Goal: Information Seeking & Learning: Learn about a topic

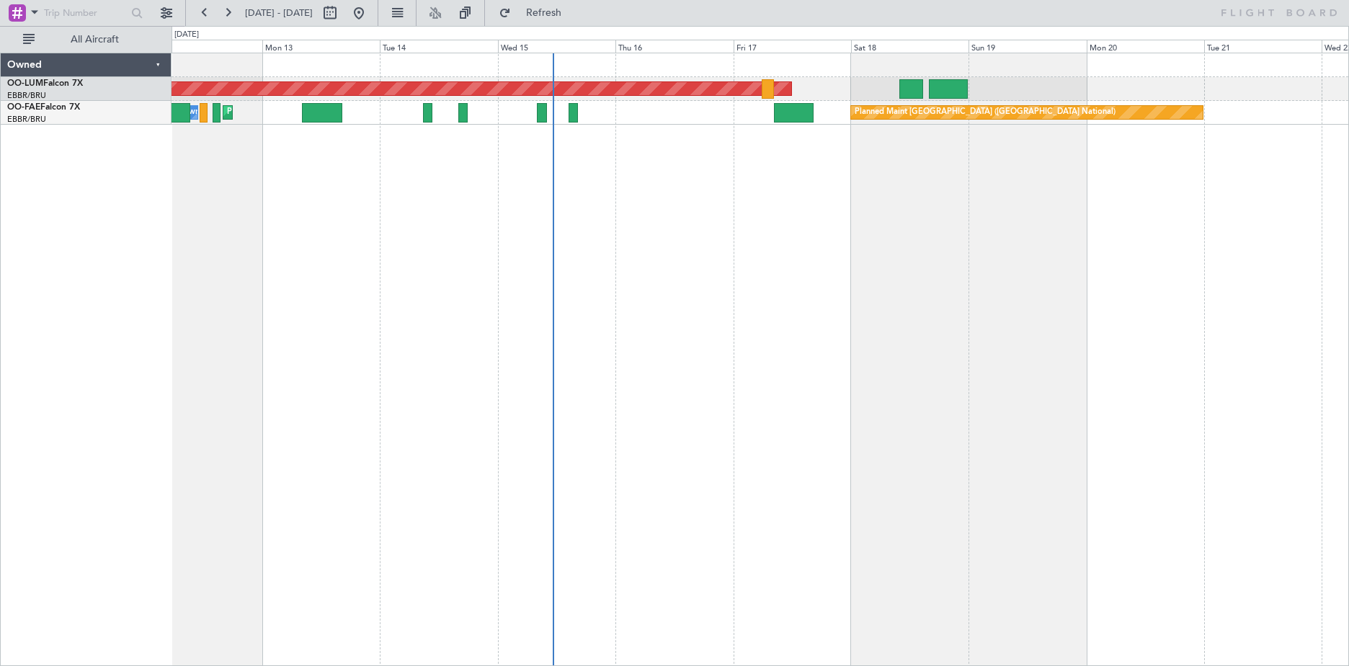
click at [666, 275] on div "AOG Maint [GEOGRAPHIC_DATA] Planned Maint [GEOGRAPHIC_DATA] Owner [GEOGRAPHIC_D…" at bounding box center [761, 359] width 1178 height 613
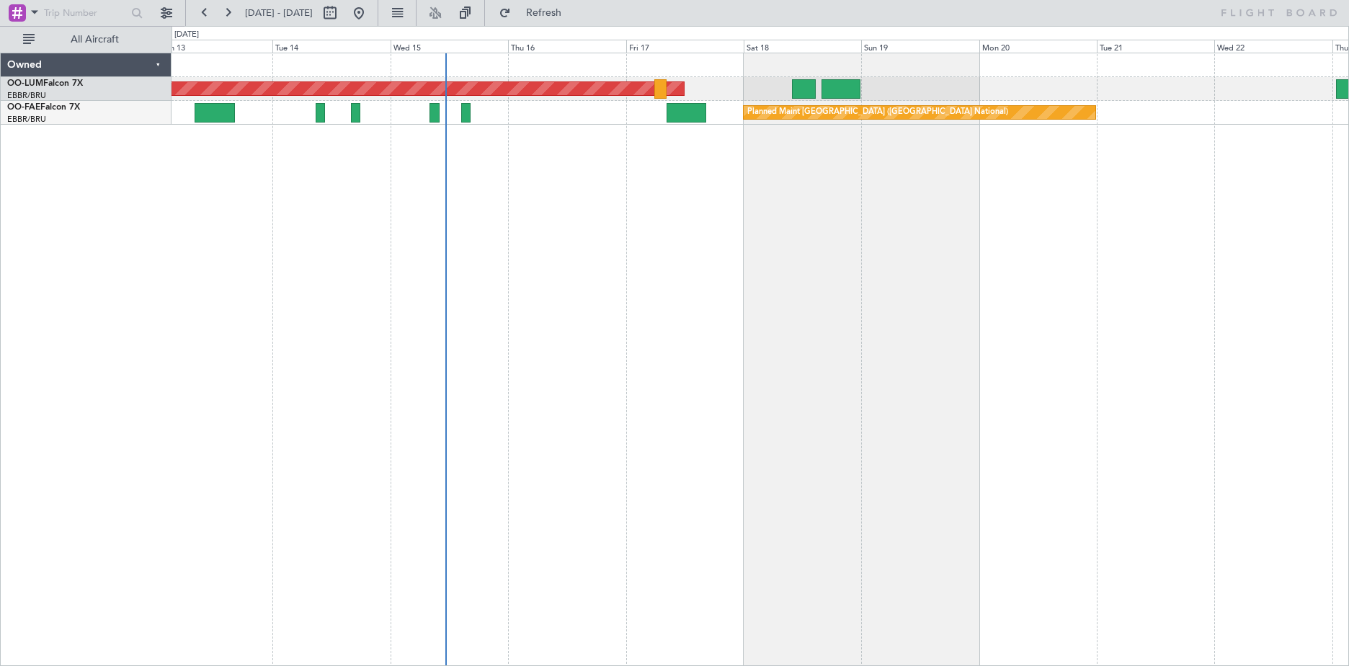
click at [882, 309] on div "AOG Maint [GEOGRAPHIC_DATA] Planned Maint [GEOGRAPHIC_DATA] ([GEOGRAPHIC_DATA])…" at bounding box center [761, 359] width 1178 height 613
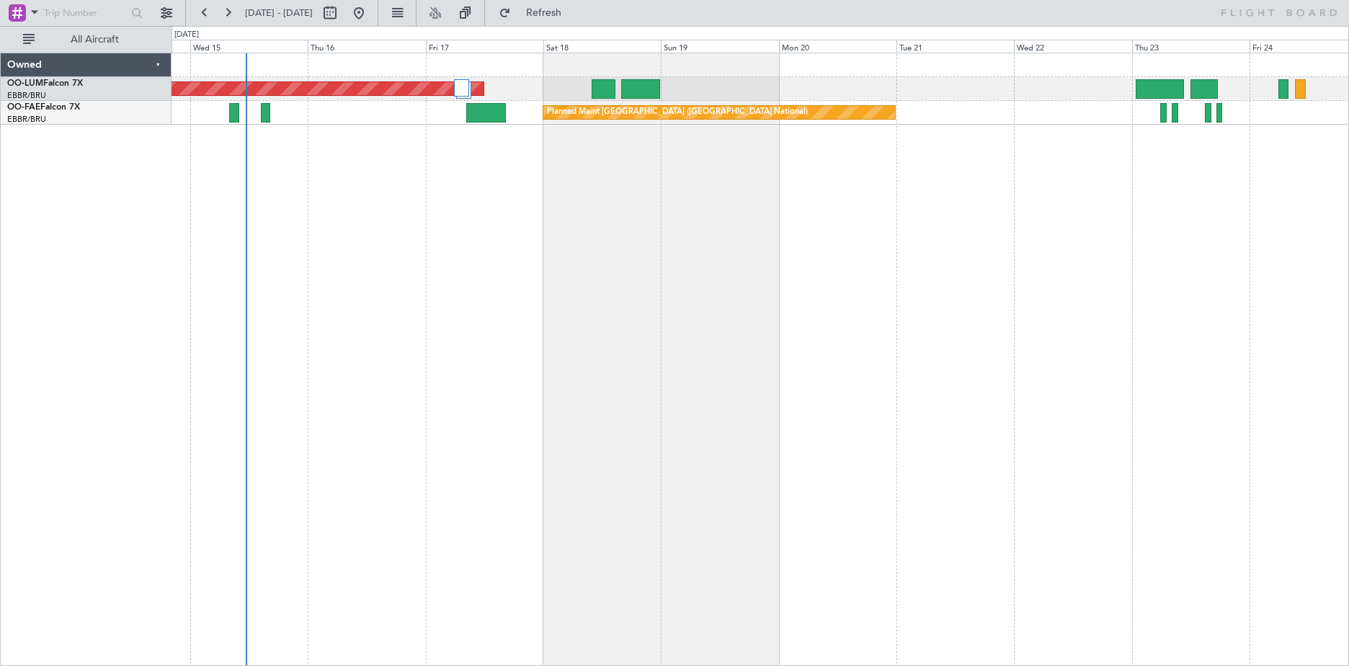
click at [627, 456] on div "AOG Maint [GEOGRAPHIC_DATA] Owner [GEOGRAPHIC_DATA] Planned Maint [GEOGRAPHIC_D…" at bounding box center [761, 359] width 1178 height 613
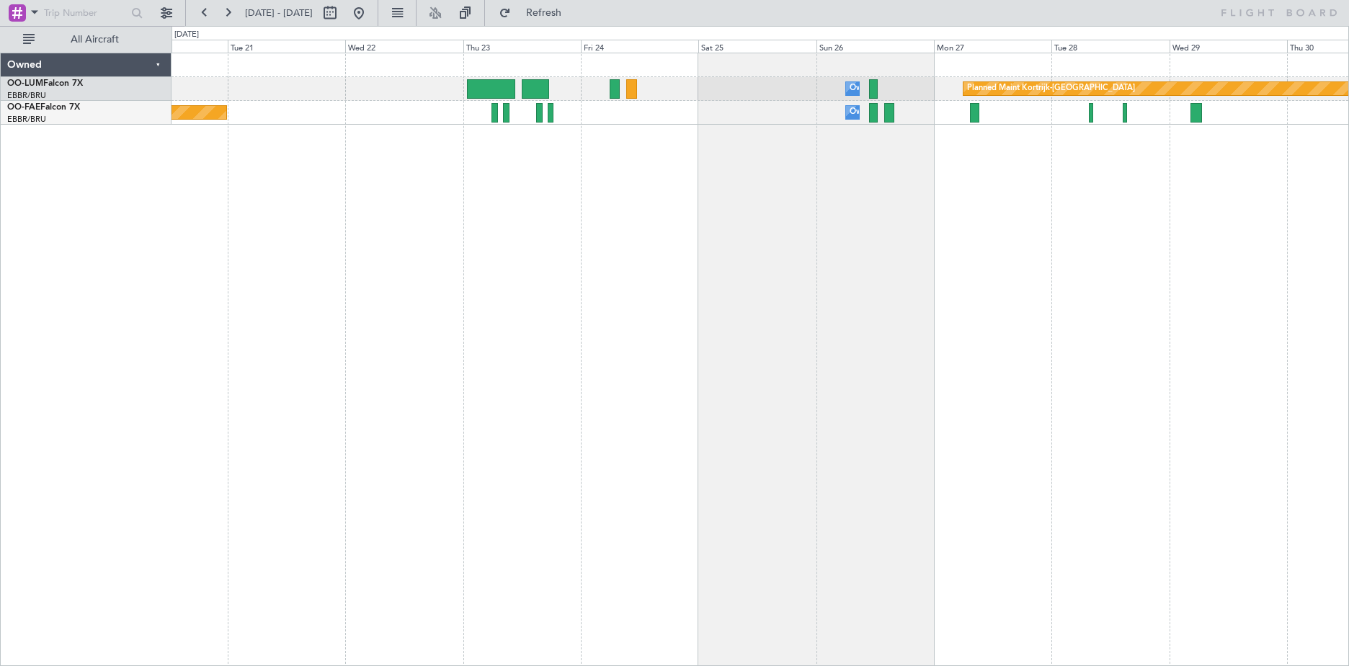
click at [640, 382] on div "Owner Melsbroek Air Base Planned Maint [GEOGRAPHIC_DATA]-[GEOGRAPHIC_DATA] Plan…" at bounding box center [761, 359] width 1178 height 613
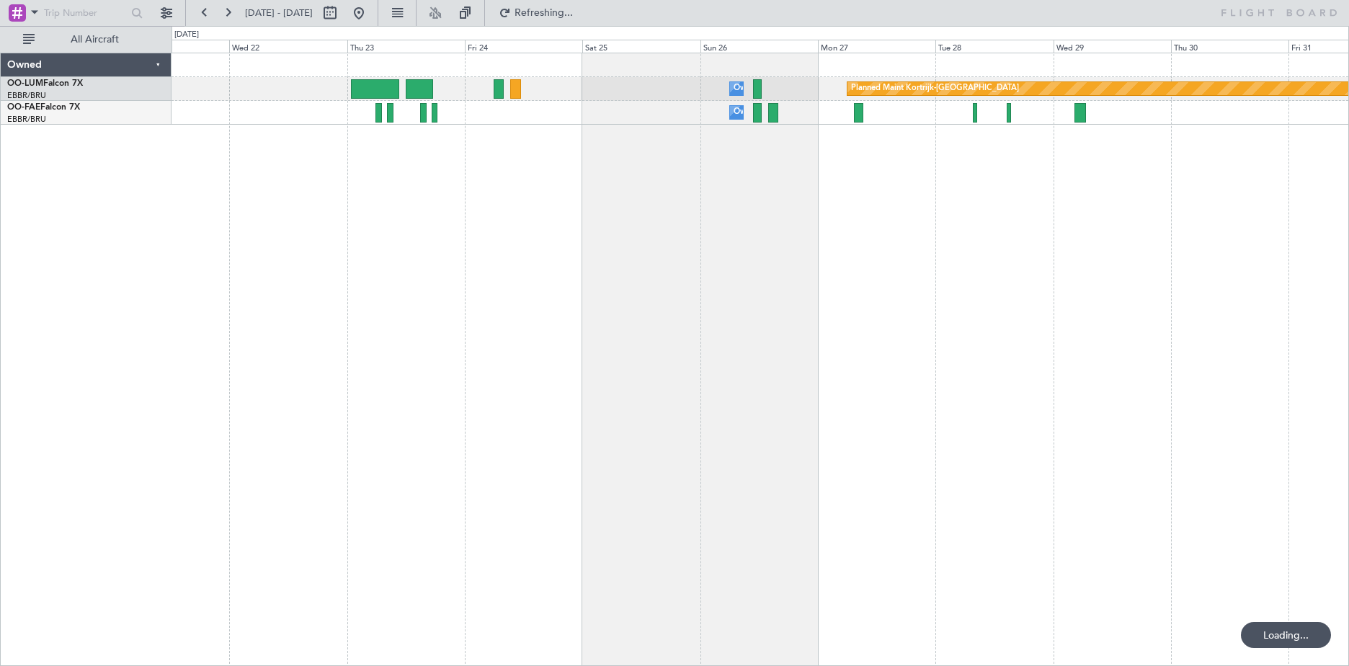
click at [734, 380] on div "Owner Melsbroek Air Base Planned Maint [GEOGRAPHIC_DATA]-[GEOGRAPHIC_DATA] Owne…" at bounding box center [761, 359] width 1178 height 613
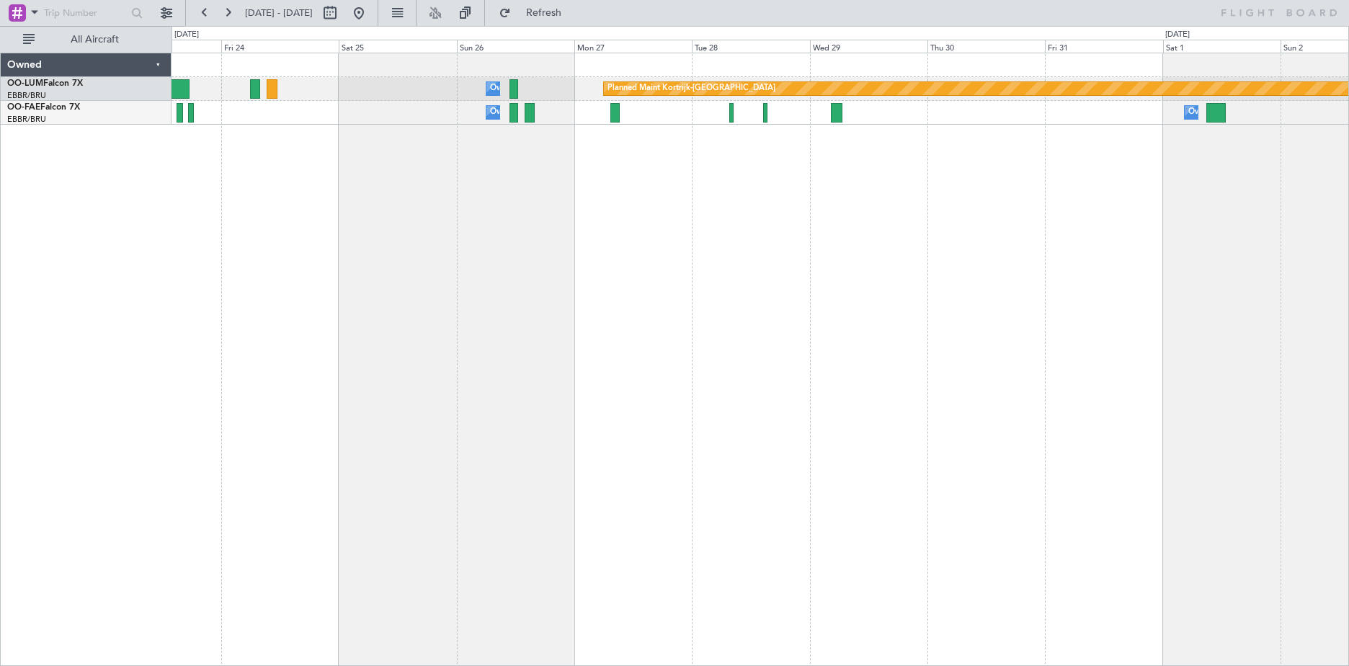
click at [631, 316] on div "Planned Maint Kortrijk-[GEOGRAPHIC_DATA] Owner [GEOGRAPHIC_DATA] Owner [GEOGRAP…" at bounding box center [761, 359] width 1178 height 613
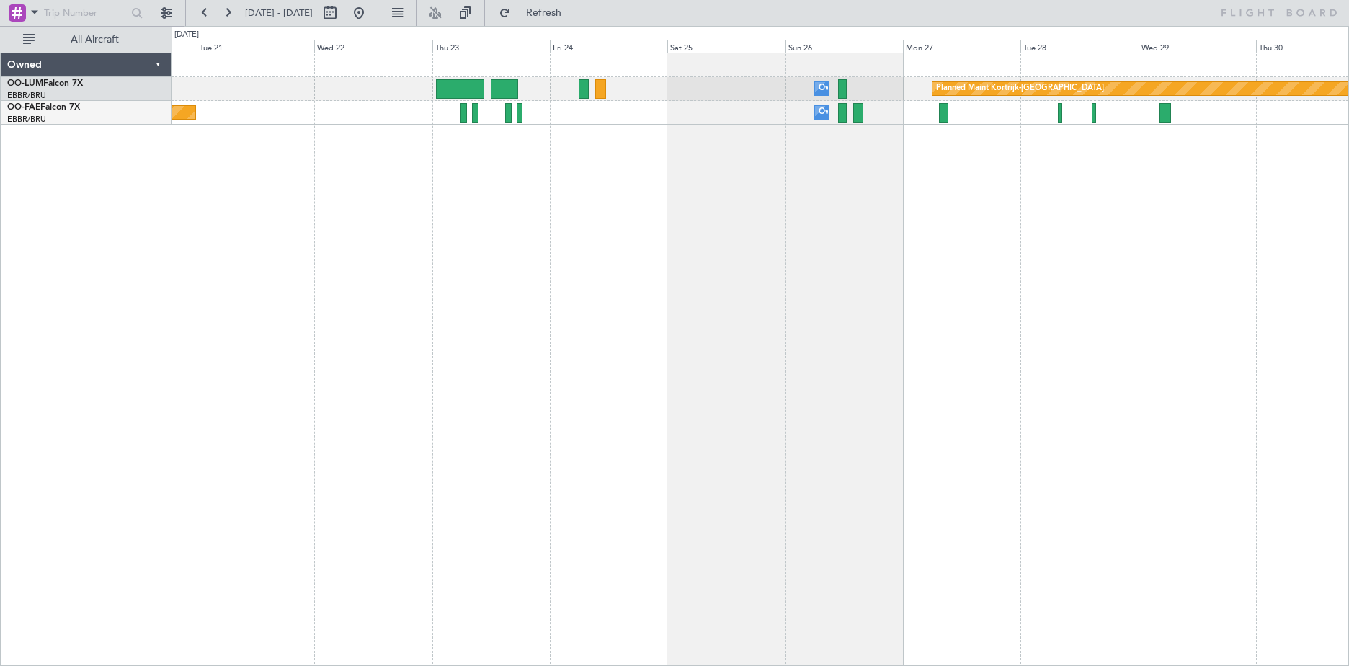
click at [935, 259] on div "Planned Maint Kortrijk-[GEOGRAPHIC_DATA] Owner [GEOGRAPHIC_DATA] Owner [GEOGRAP…" at bounding box center [761, 359] width 1178 height 613
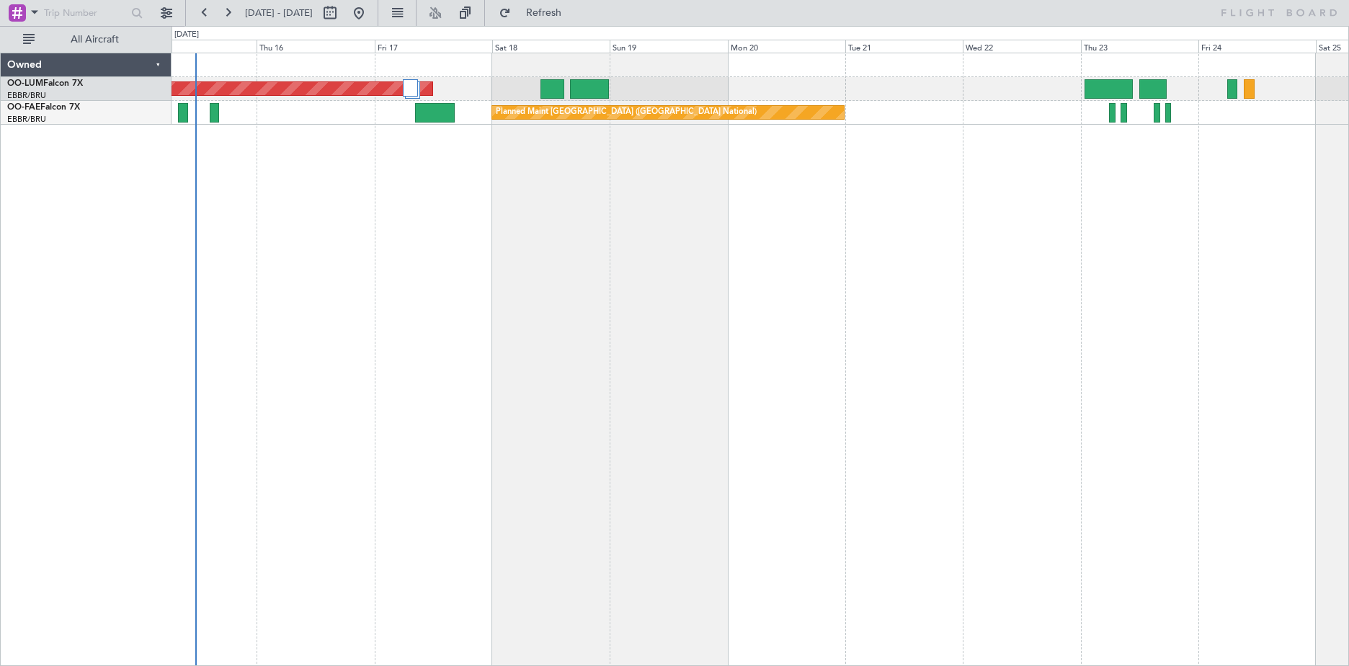
click at [1079, 182] on div "AOG Maint [GEOGRAPHIC_DATA] Owner [GEOGRAPHIC_DATA] Planned Maint [GEOGRAPHIC_D…" at bounding box center [761, 359] width 1178 height 613
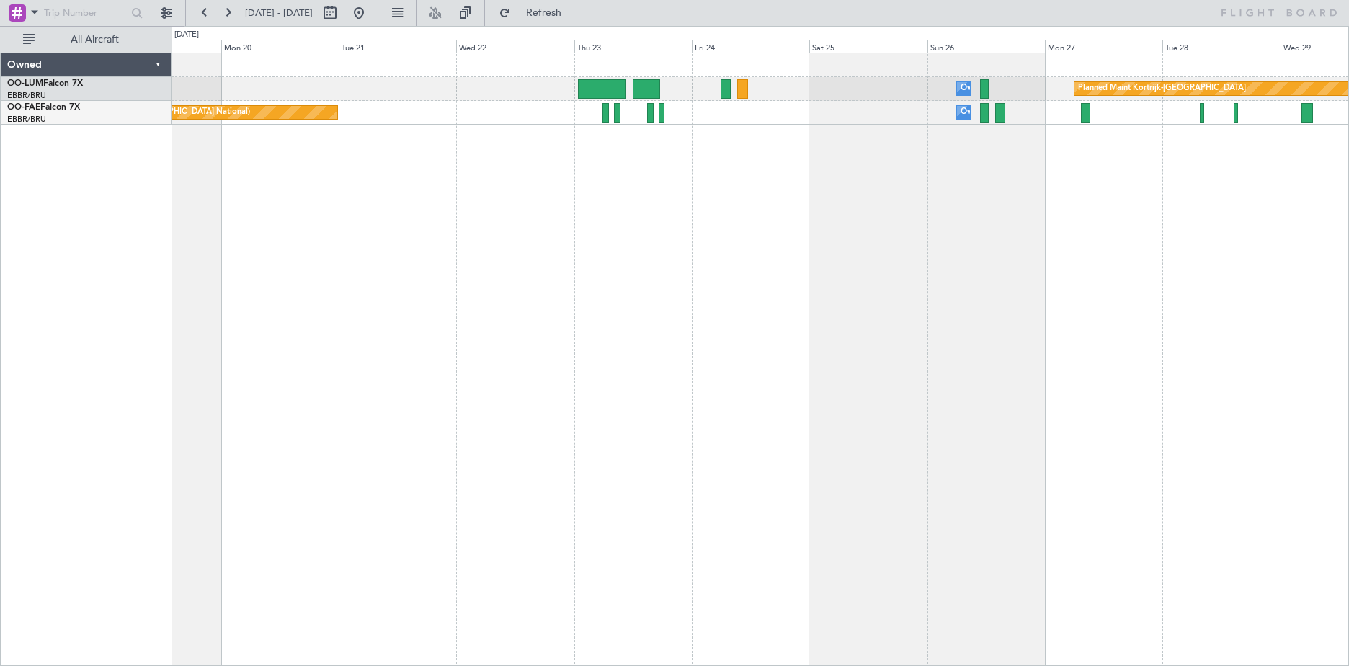
click at [227, 241] on div "Owner Melsbroek Air Base Planned Maint [GEOGRAPHIC_DATA]-[GEOGRAPHIC_DATA] AOG …" at bounding box center [761, 359] width 1178 height 613
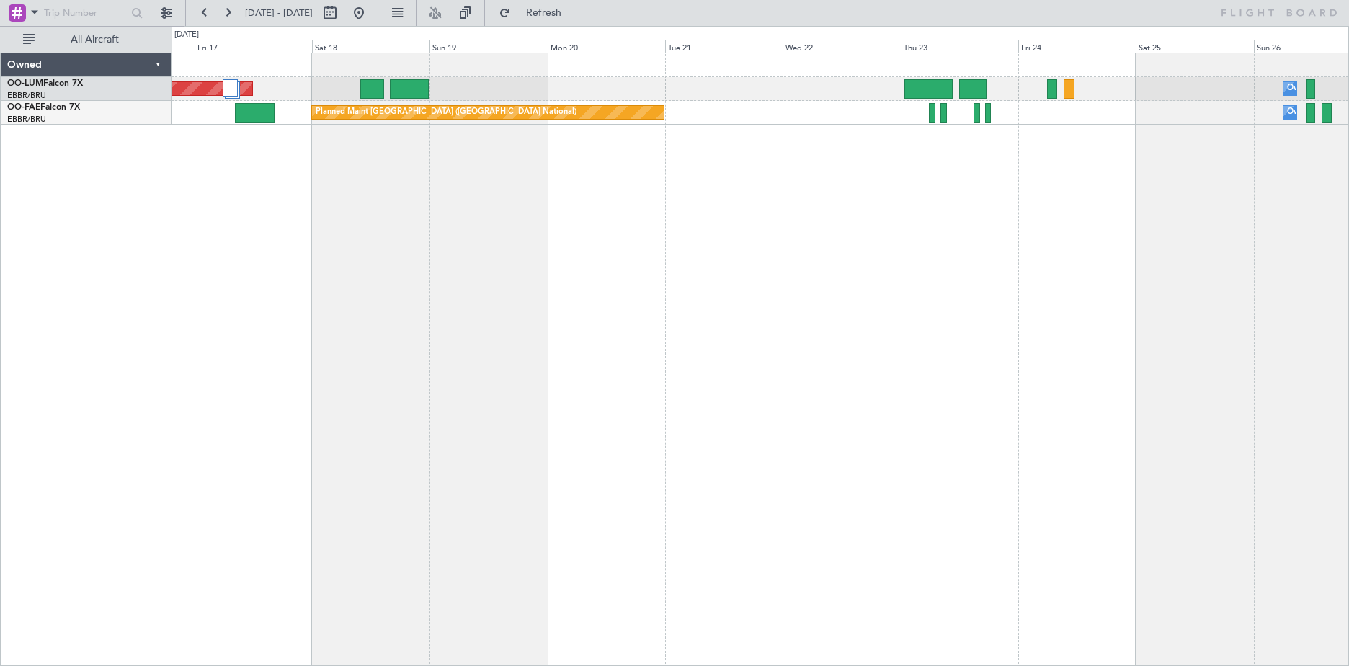
click at [838, 190] on div "Owner Melsbroek Air Base AOG Maint [GEOGRAPHIC_DATA] Planned Maint [GEOGRAPHIC_…" at bounding box center [761, 359] width 1178 height 613
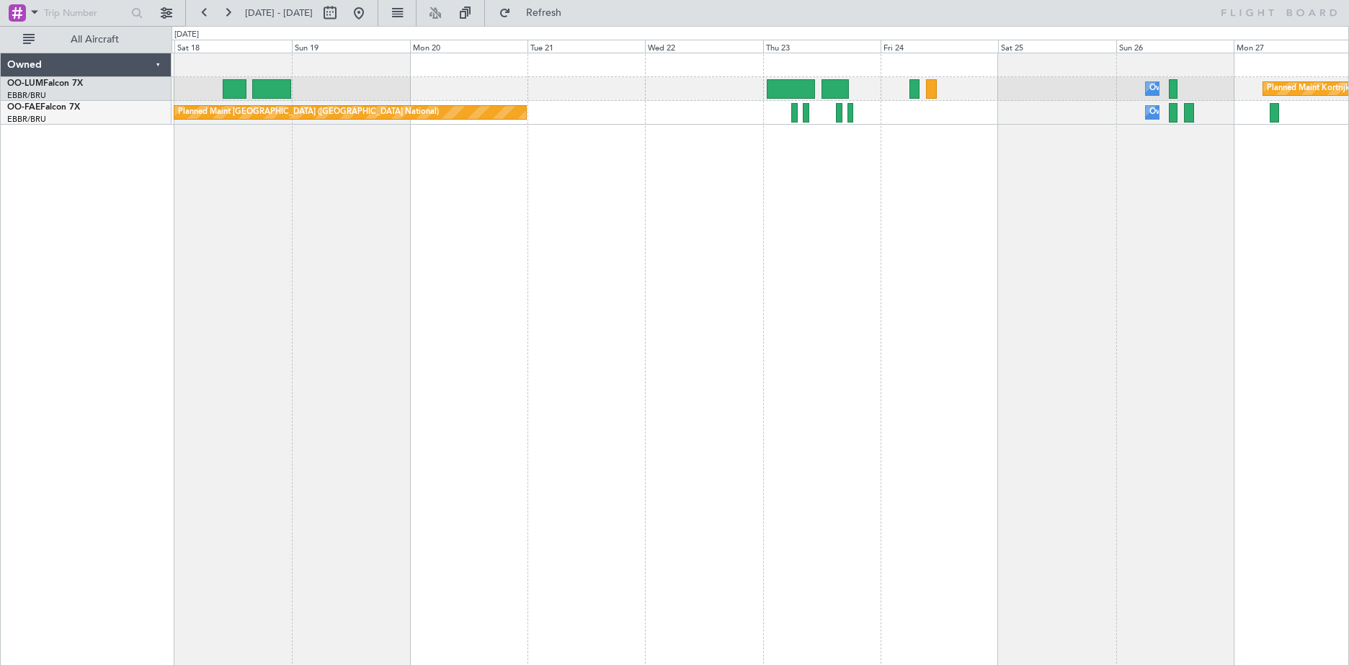
click at [701, 263] on div "Owner Melsbroek Air Base Planned Maint [GEOGRAPHIC_DATA]-[GEOGRAPHIC_DATA] AOG …" at bounding box center [761, 359] width 1178 height 613
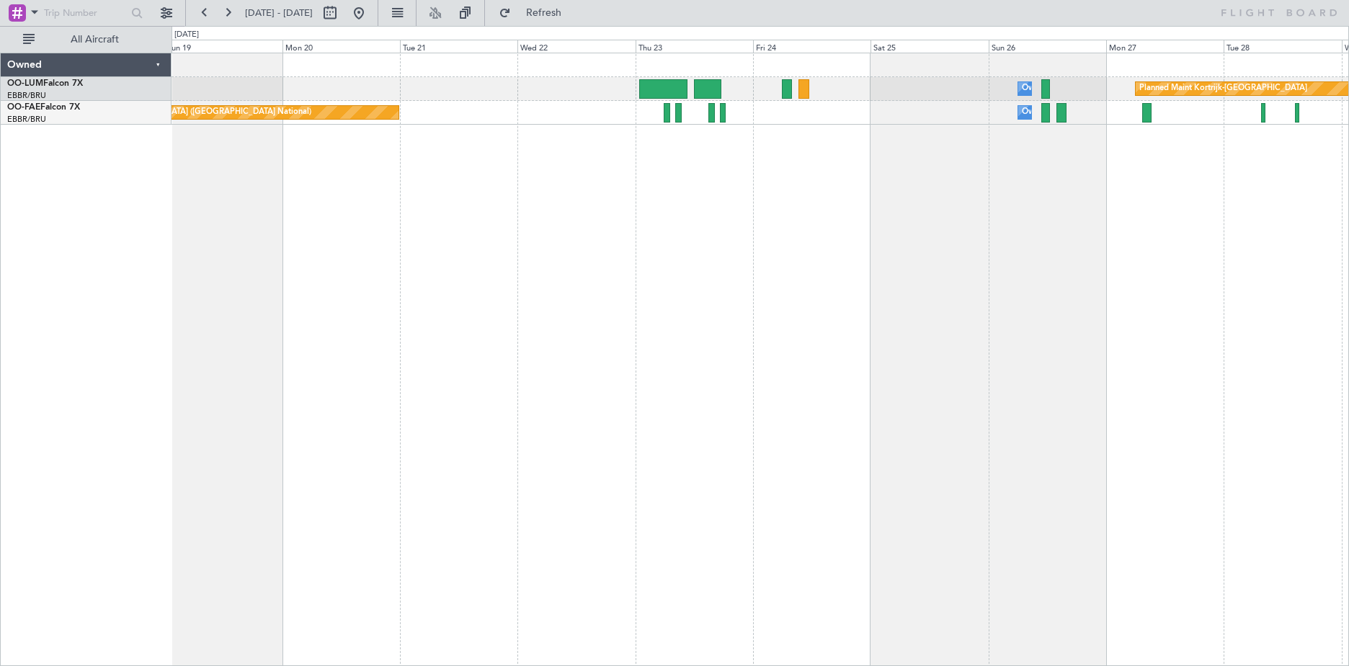
click at [900, 279] on div "Owner Melsbroek Air Base Planned Maint [GEOGRAPHIC_DATA]-[GEOGRAPHIC_DATA] AOG …" at bounding box center [761, 359] width 1178 height 613
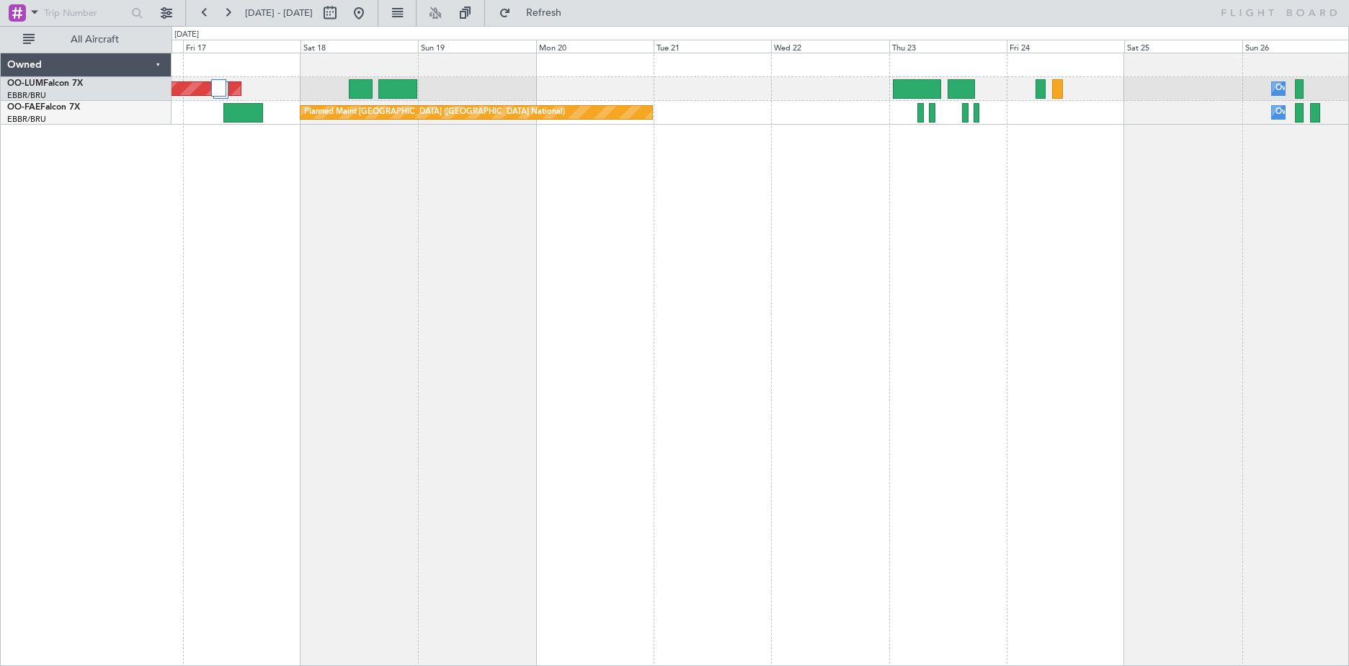
click at [1079, 360] on div "Owner Melsbroek Air Base AOG Maint [GEOGRAPHIC_DATA] Planned Maint [GEOGRAPHIC_…" at bounding box center [761, 359] width 1178 height 613
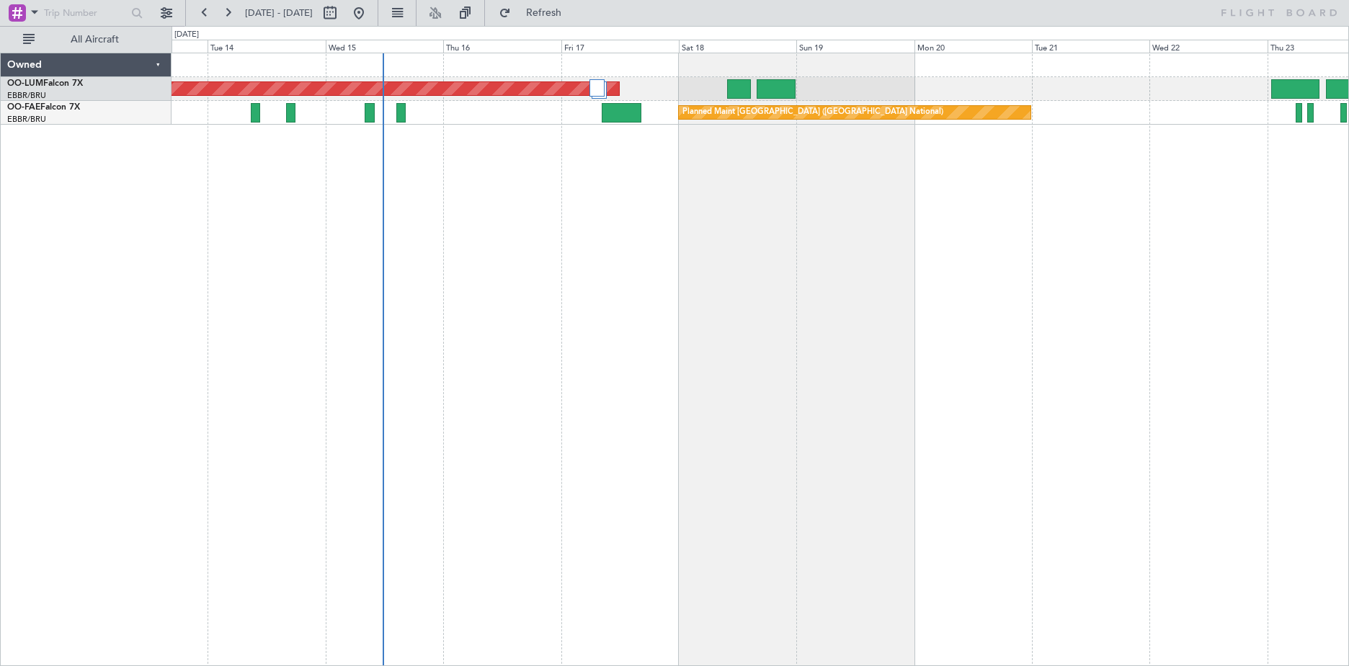
click at [915, 398] on div "AOG Maint [GEOGRAPHIC_DATA] Planned Maint [GEOGRAPHIC_DATA] ([GEOGRAPHIC_DATA])…" at bounding box center [761, 359] width 1178 height 613
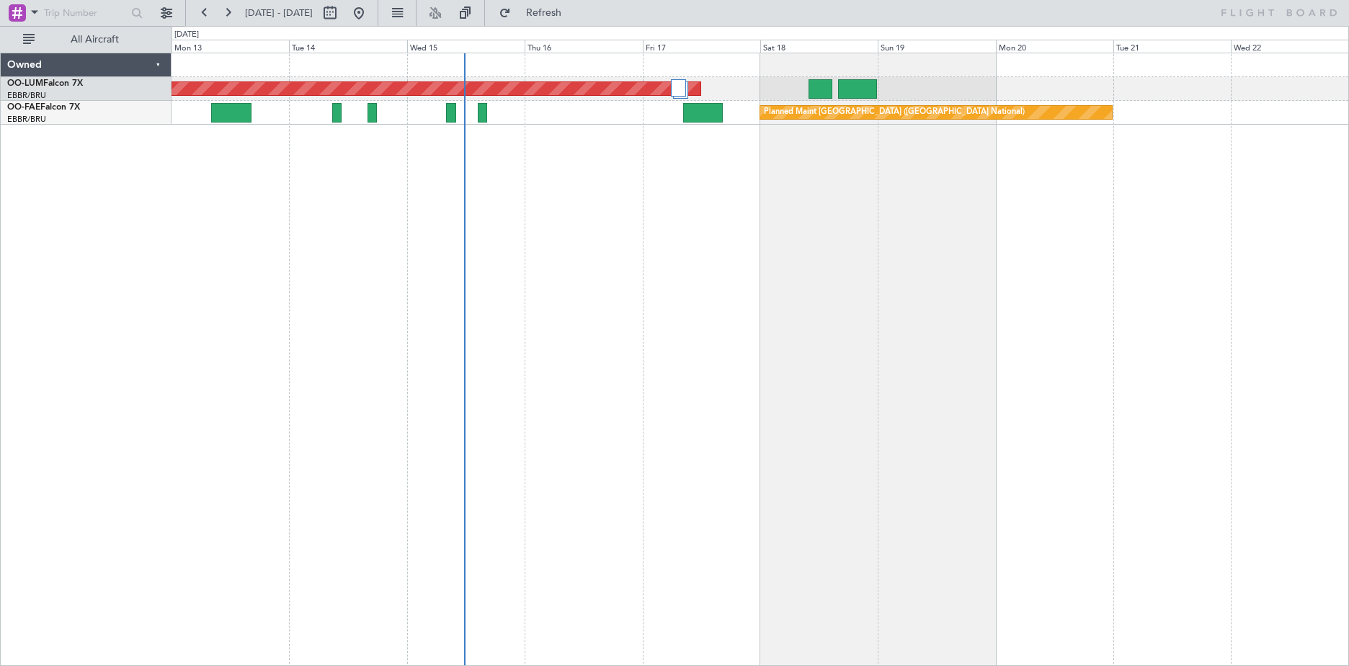
click at [616, 376] on div "AOG Maint [GEOGRAPHIC_DATA] Planned Maint [GEOGRAPHIC_DATA] ([GEOGRAPHIC_DATA])…" at bounding box center [761, 359] width 1178 height 613
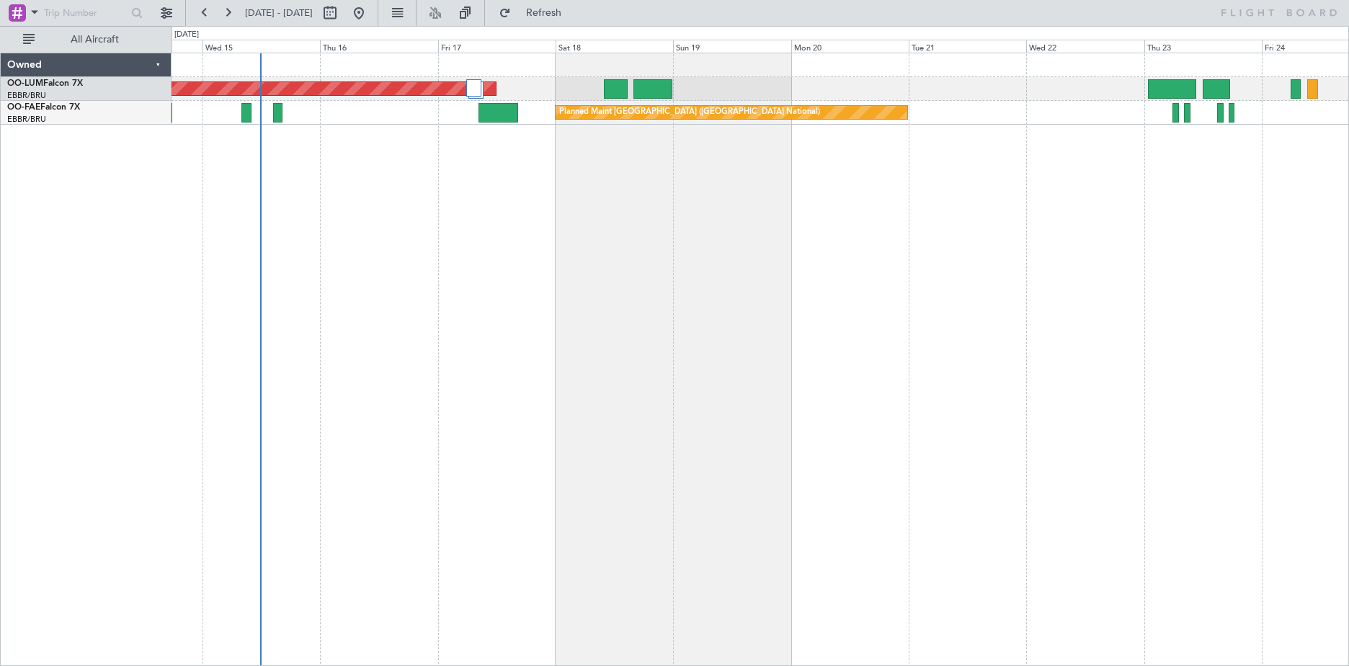
click at [799, 307] on div "AOG Maint [GEOGRAPHIC_DATA] Owner [GEOGRAPHIC_DATA] Planned Maint [GEOGRAPHIC_D…" at bounding box center [761, 359] width 1178 height 613
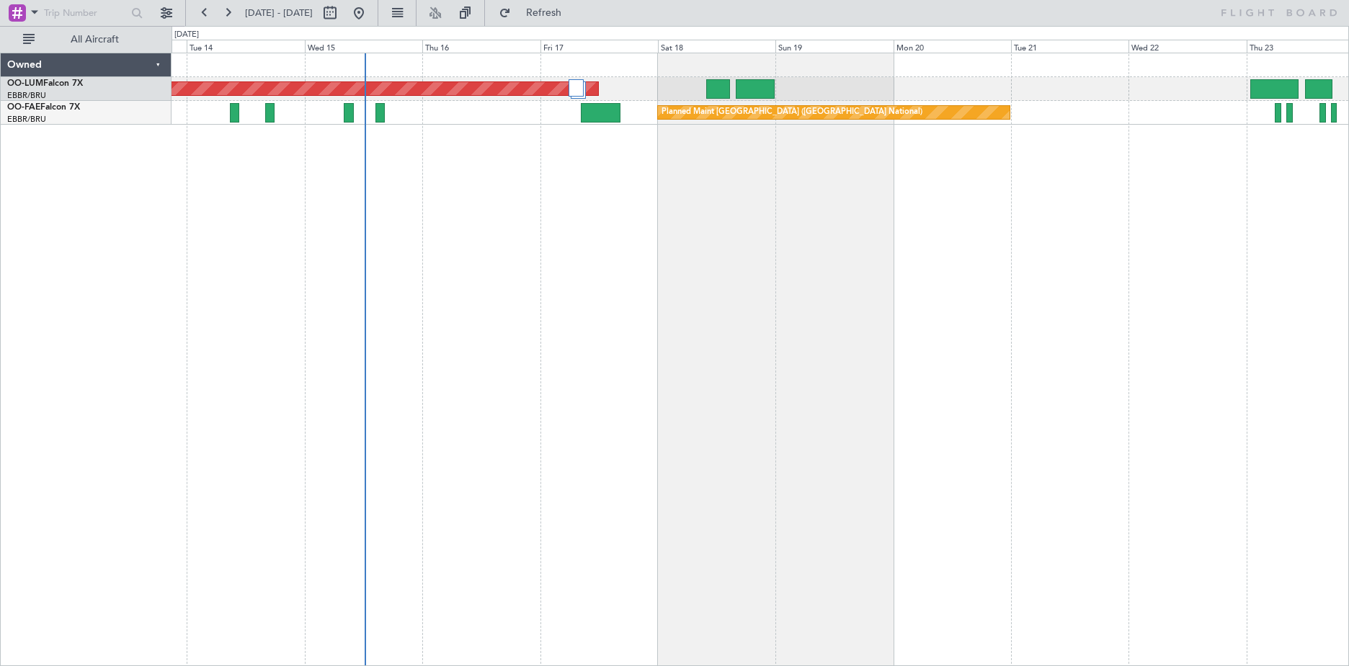
click at [657, 187] on div "AOG Maint [GEOGRAPHIC_DATA] Owner [GEOGRAPHIC_DATA] Planned Maint [GEOGRAPHIC_D…" at bounding box center [761, 359] width 1178 height 613
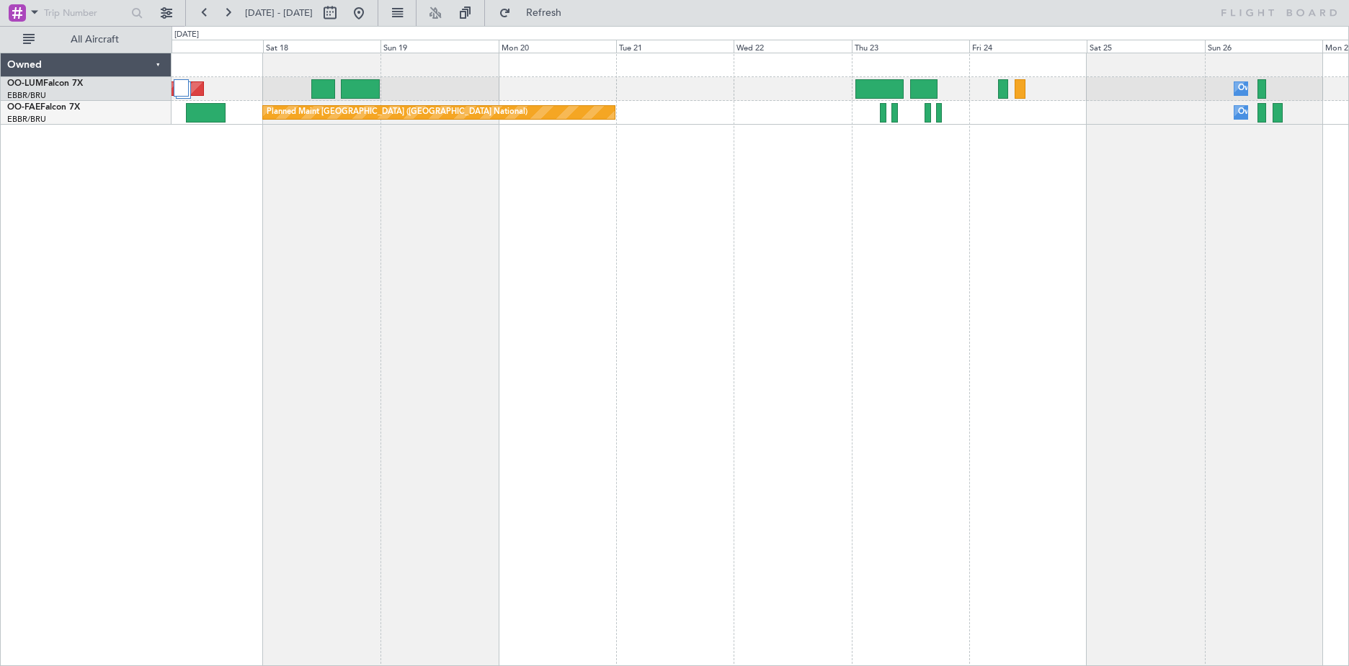
click at [537, 250] on div "AOG Maint [GEOGRAPHIC_DATA] Owner [GEOGRAPHIC_DATA] Planned Maint [GEOGRAPHIC_D…" at bounding box center [761, 359] width 1178 height 613
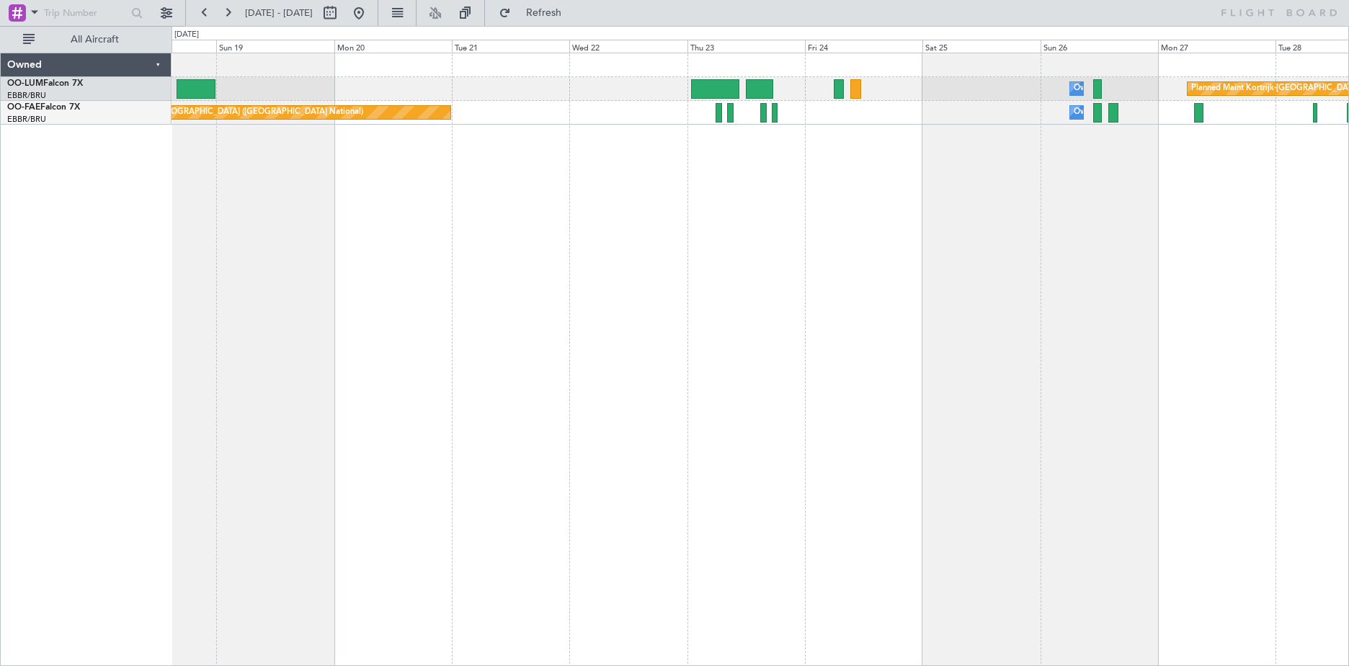
click at [706, 294] on div "Owner Melsbroek Air Base Planned Maint [GEOGRAPHIC_DATA]-[GEOGRAPHIC_DATA] AOG …" at bounding box center [761, 359] width 1178 height 613
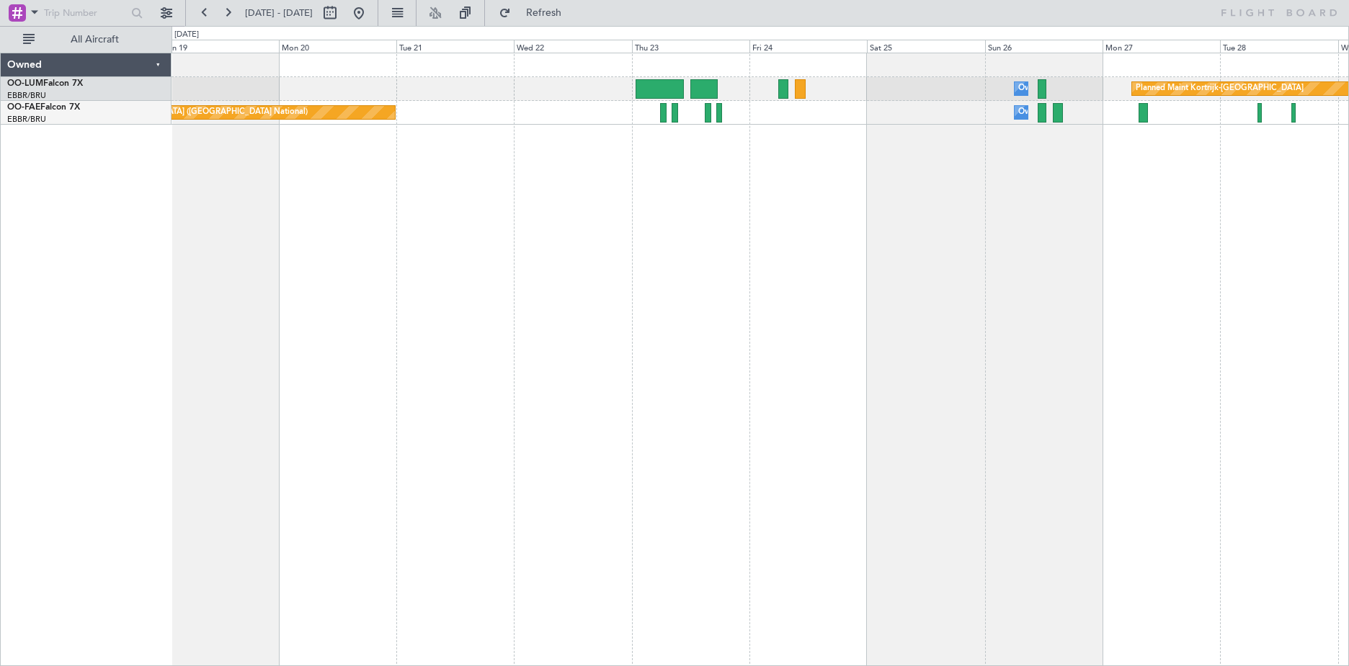
click at [650, 270] on div "Owner Melsbroek Air Base Planned Maint [GEOGRAPHIC_DATA]-[GEOGRAPHIC_DATA] AOG …" at bounding box center [761, 359] width 1178 height 613
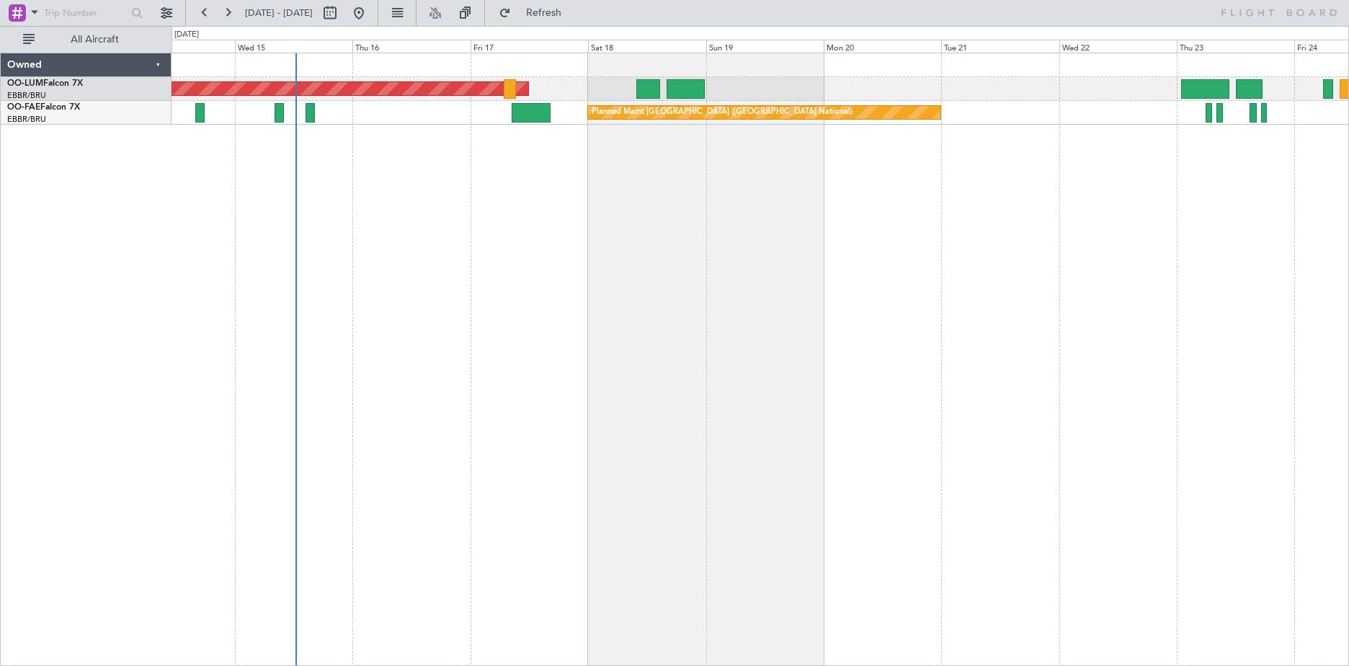
click at [559, 341] on div "AOG Maint [GEOGRAPHIC_DATA] Owner [GEOGRAPHIC_DATA] Planned Maint [GEOGRAPHIC_D…" at bounding box center [761, 359] width 1178 height 613
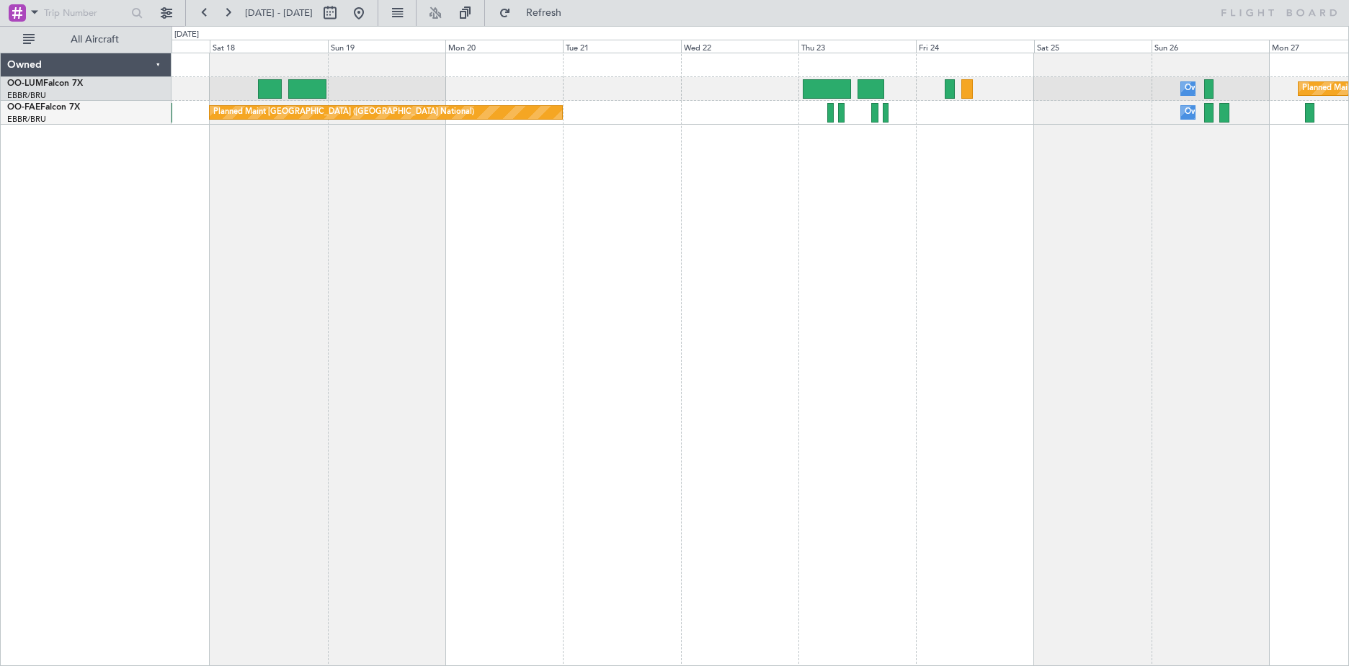
click at [670, 377] on div "Owner Melsbroek Air Base Planned Maint [GEOGRAPHIC_DATA]-[GEOGRAPHIC_DATA] AOG …" at bounding box center [761, 359] width 1178 height 613
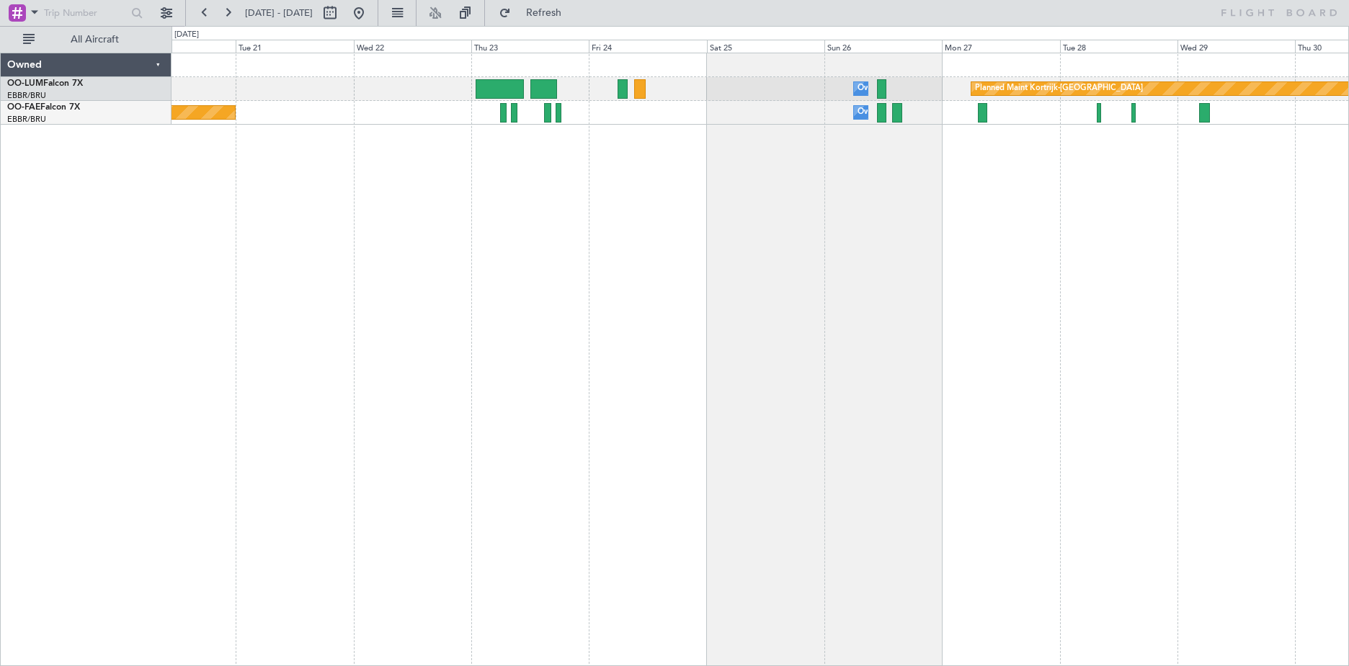
click at [344, 288] on div "Planned Maint Kortrijk-[GEOGRAPHIC_DATA] Owner [GEOGRAPHIC_DATA] Owner [GEOGRAP…" at bounding box center [761, 359] width 1178 height 613
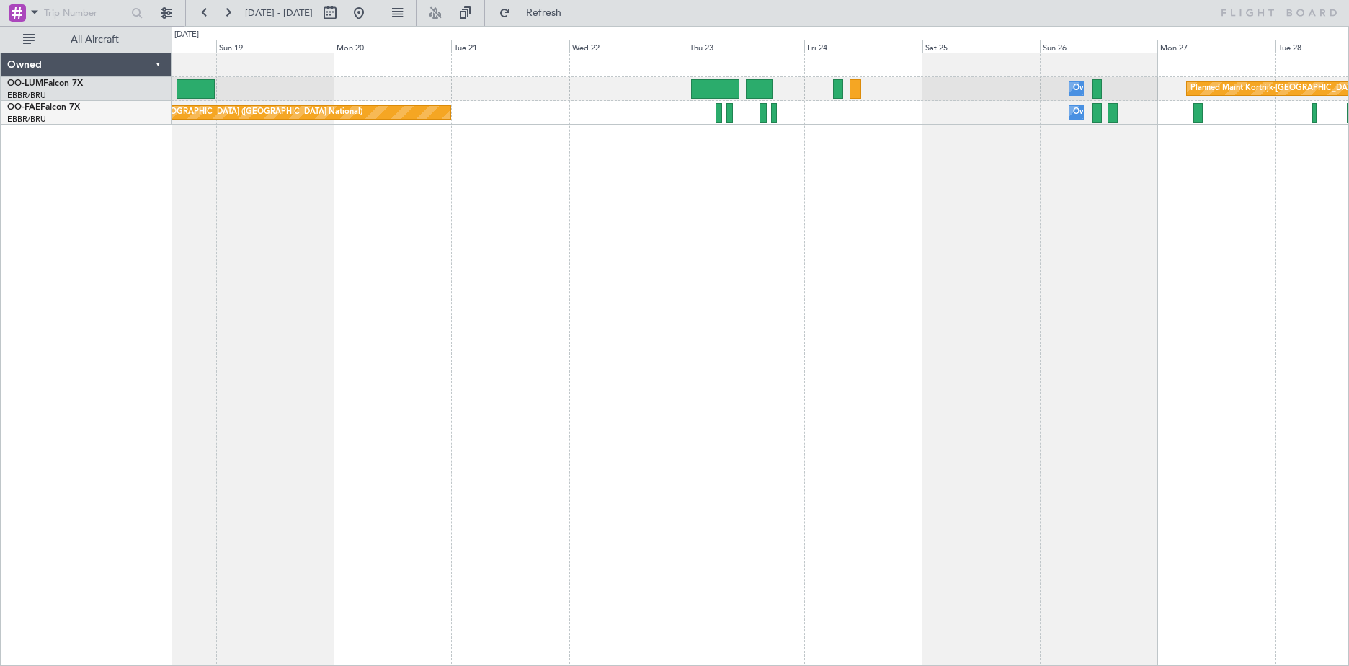
click at [1251, 317] on div "Planned Maint Kortrijk-[GEOGRAPHIC_DATA] Owner [GEOGRAPHIC_DATA] AOG Maint [GEO…" at bounding box center [761, 359] width 1178 height 613
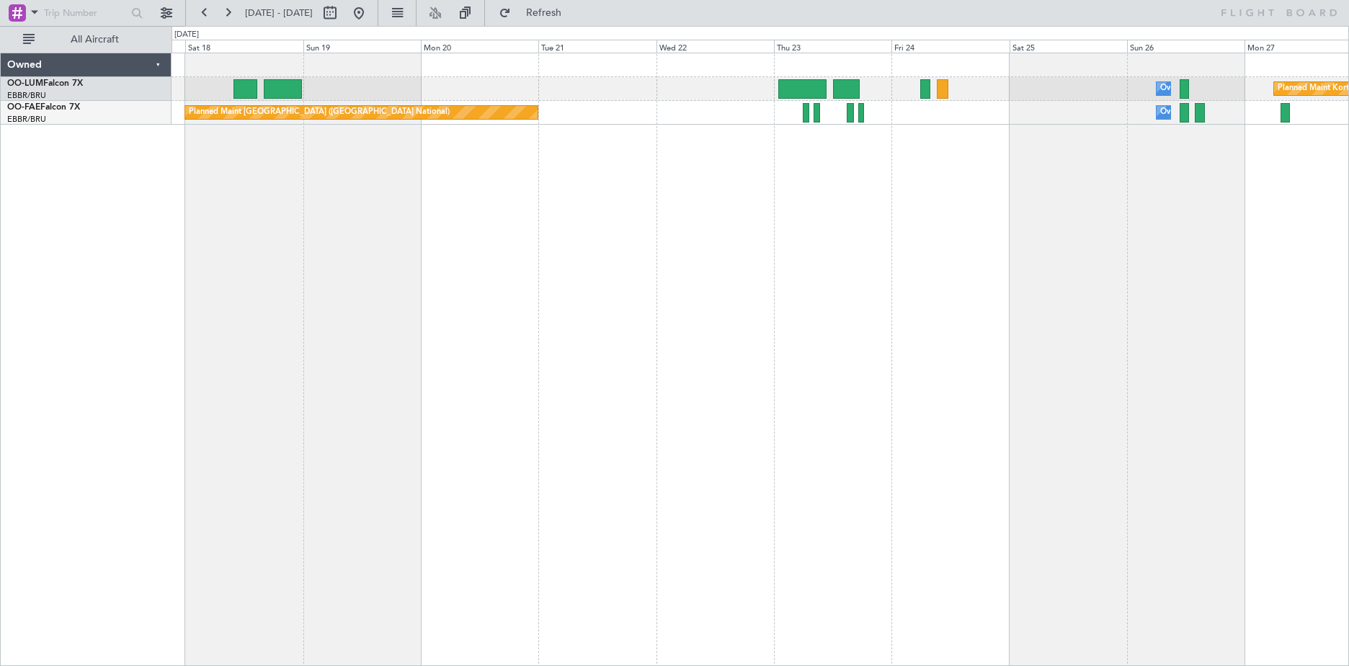
click at [1246, 416] on div "Planned Maint Kortrijk-[GEOGRAPHIC_DATA] Owner [GEOGRAPHIC_DATA] AOG Maint [GEO…" at bounding box center [761, 359] width 1178 height 613
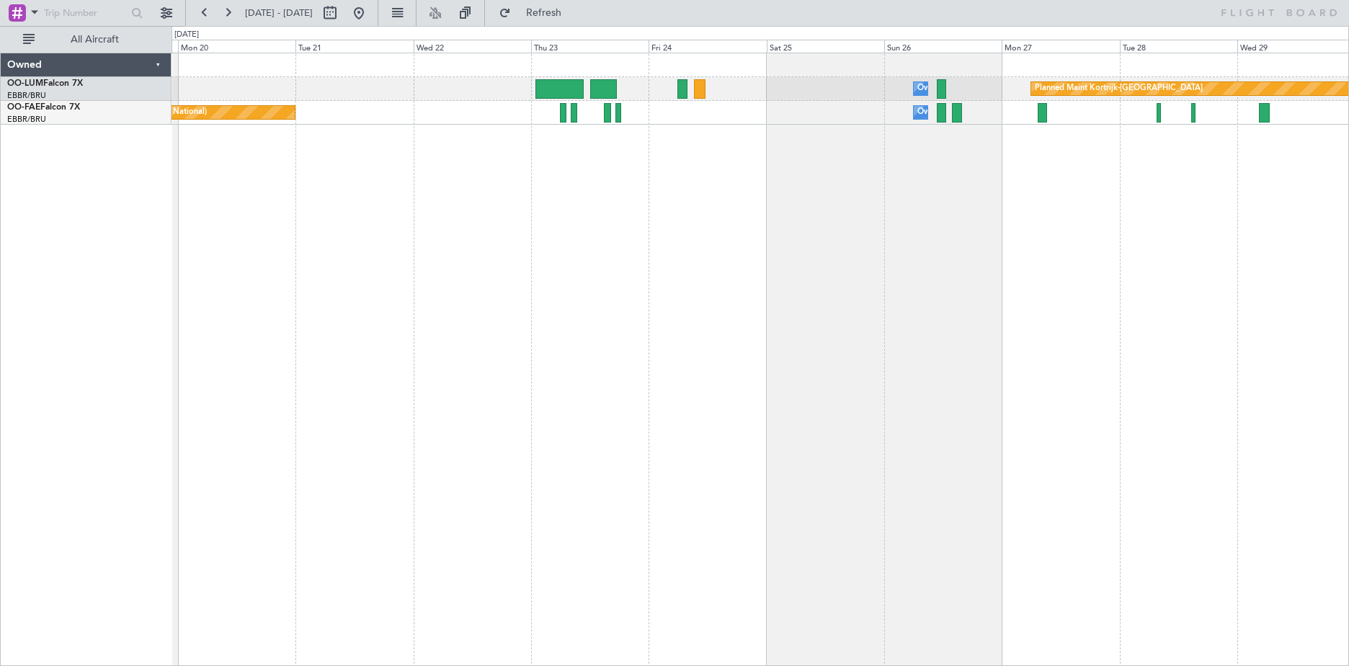
click at [967, 368] on div "Planned Maint Kortrijk-[GEOGRAPHIC_DATA] Owner [GEOGRAPHIC_DATA] AOG Maint [GEO…" at bounding box center [761, 359] width 1178 height 613
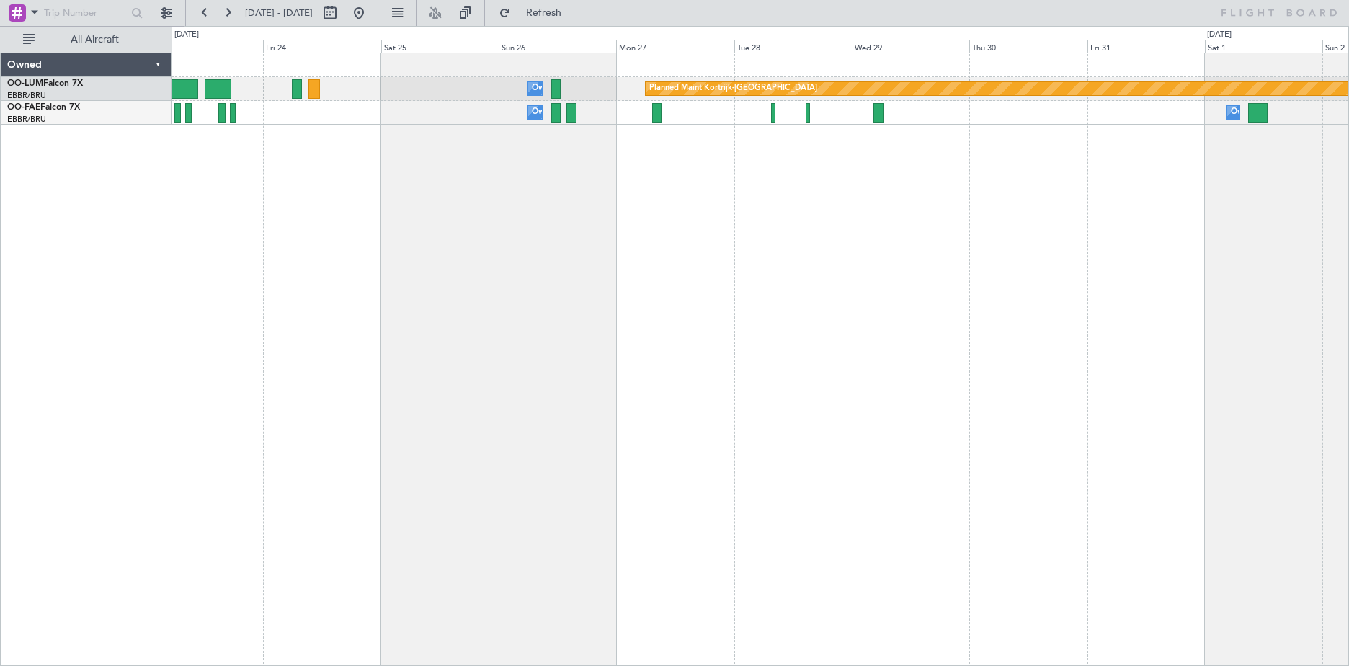
click at [641, 337] on div "Planned Maint Kortrijk-[GEOGRAPHIC_DATA] Owner [GEOGRAPHIC_DATA] Owner [GEOGRAP…" at bounding box center [761, 359] width 1178 height 613
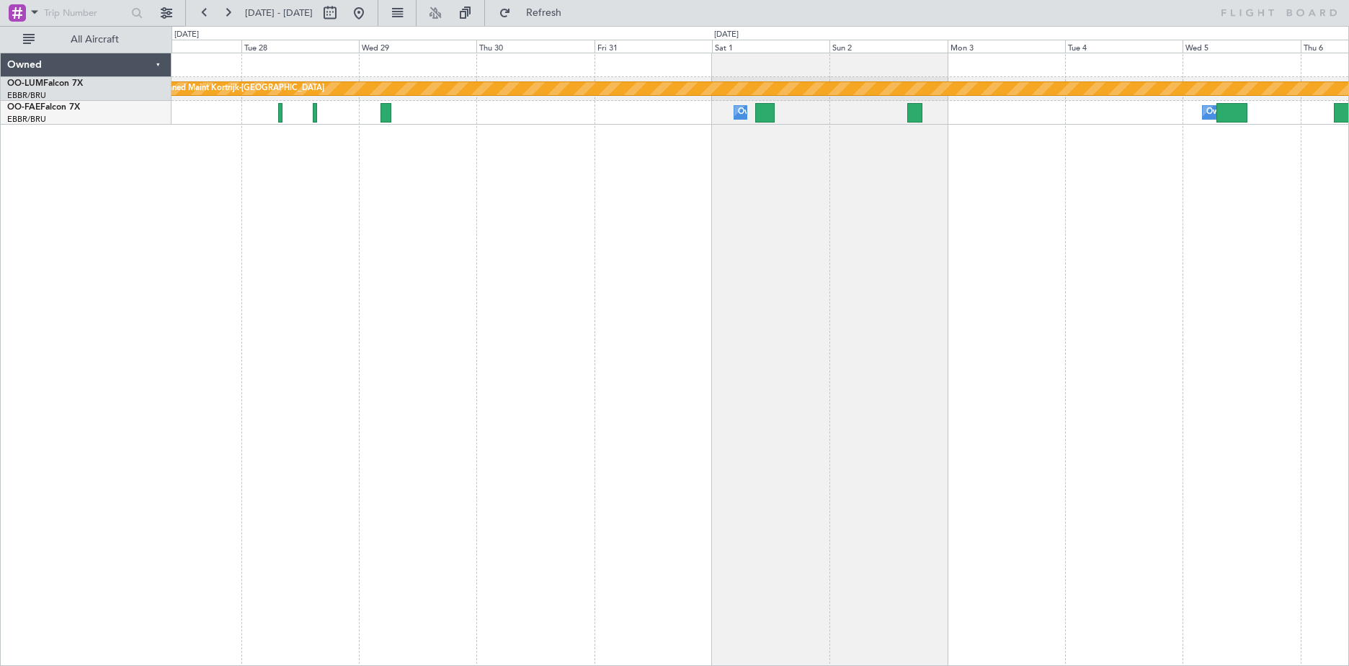
click at [575, 345] on div "Planned Maint Kortrijk-[GEOGRAPHIC_DATA] Owner [GEOGRAPHIC_DATA] Owner [GEOGRAP…" at bounding box center [761, 359] width 1178 height 613
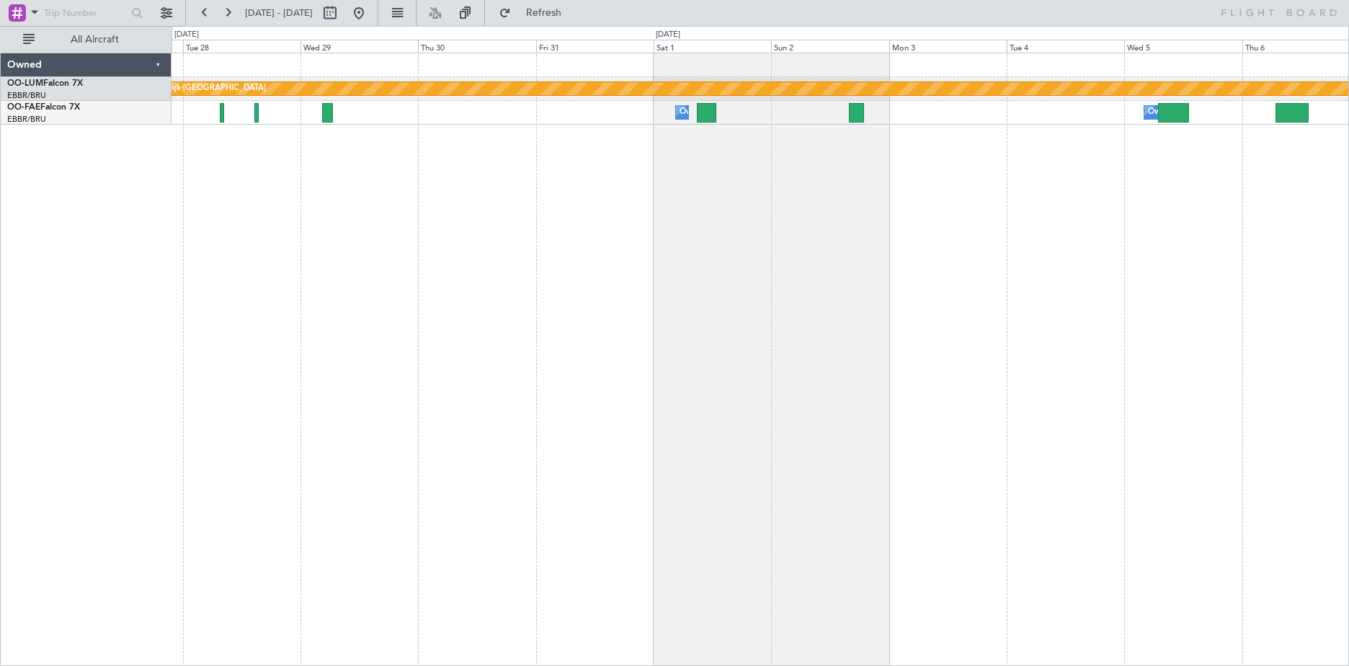
click at [502, 418] on div "Planned Maint Kortrijk-[GEOGRAPHIC_DATA] Owner [GEOGRAPHIC_DATA] Owner [GEOGRAP…" at bounding box center [761, 359] width 1178 height 613
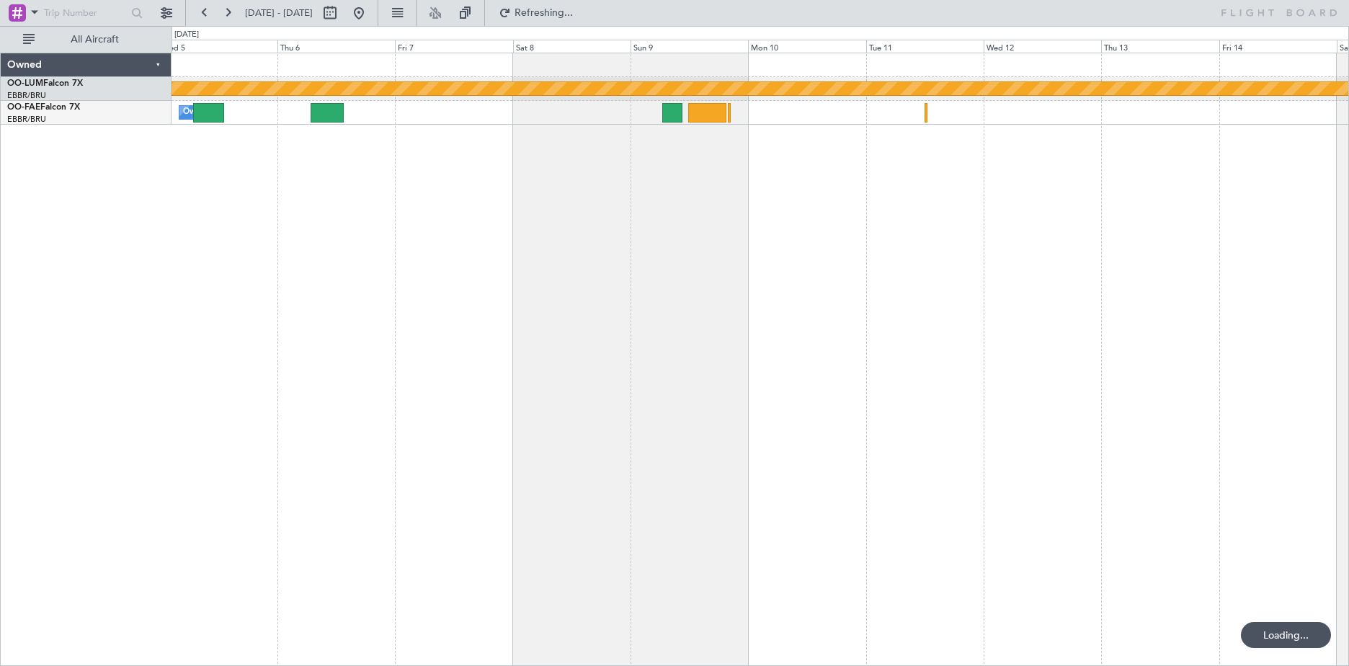
click at [464, 536] on div "Planned Maint Kortrijk-[GEOGRAPHIC_DATA] Owner [GEOGRAPHIC_DATA]" at bounding box center [761, 359] width 1178 height 613
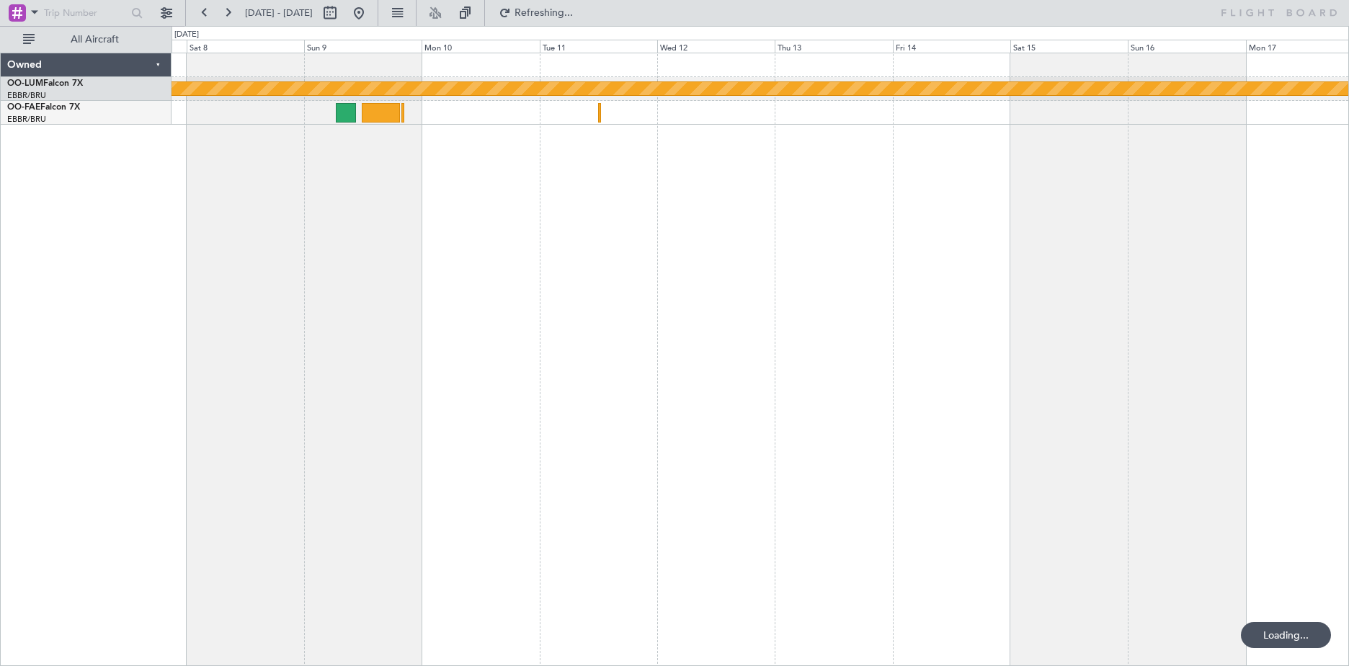
click at [536, 457] on div "Planned Maint Kortrijk-[GEOGRAPHIC_DATA]" at bounding box center [761, 359] width 1178 height 613
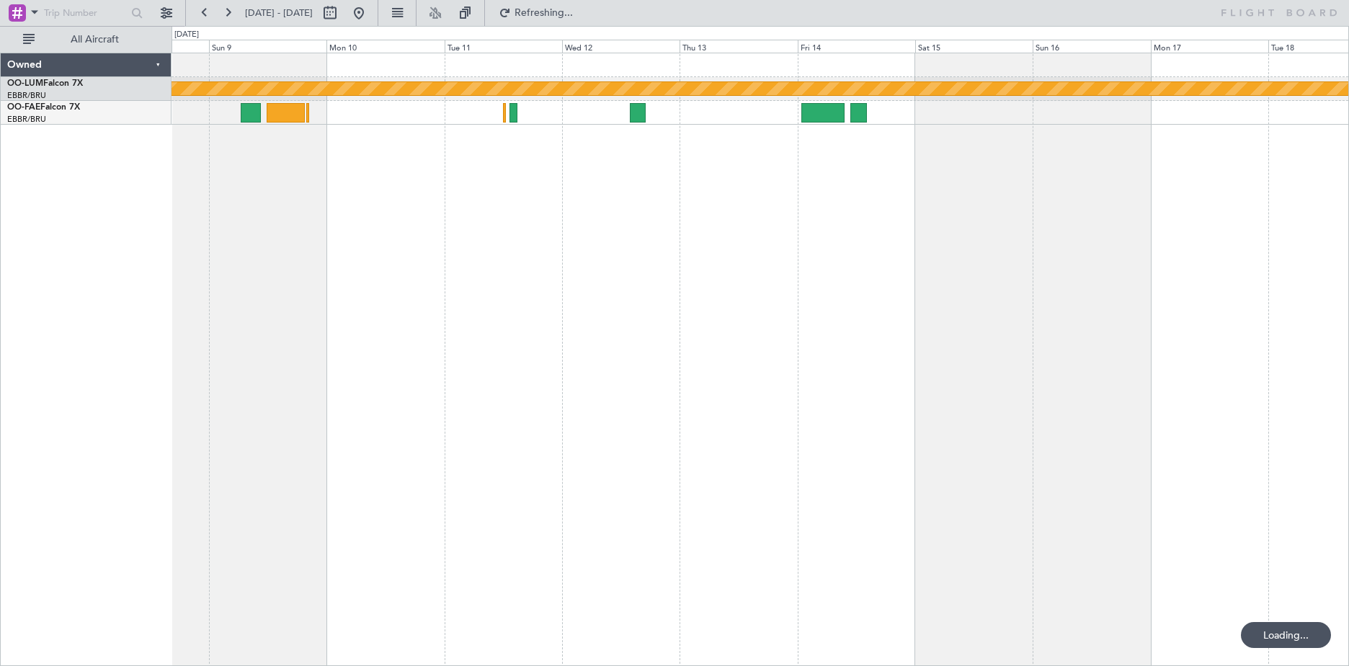
click at [954, 414] on div "Planned Maint Kortrijk-[GEOGRAPHIC_DATA]" at bounding box center [761, 359] width 1178 height 613
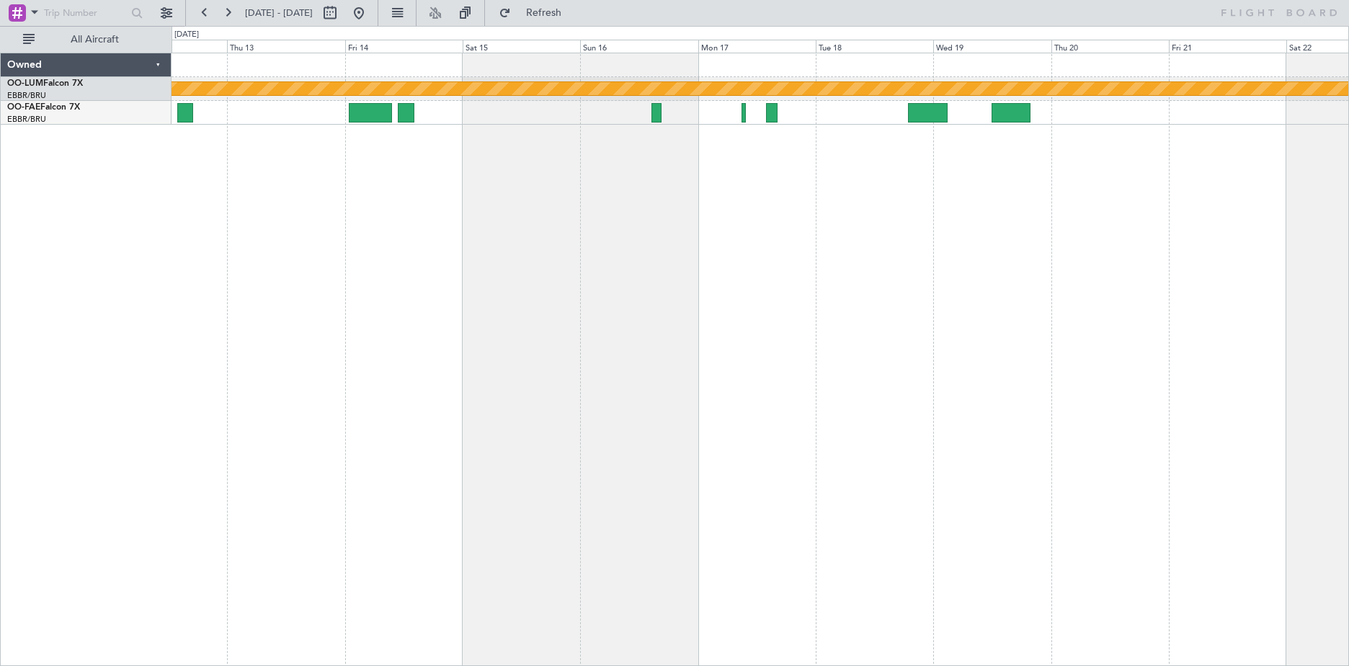
click at [652, 400] on div "Planned Maint Kortrijk-[GEOGRAPHIC_DATA]" at bounding box center [761, 359] width 1178 height 613
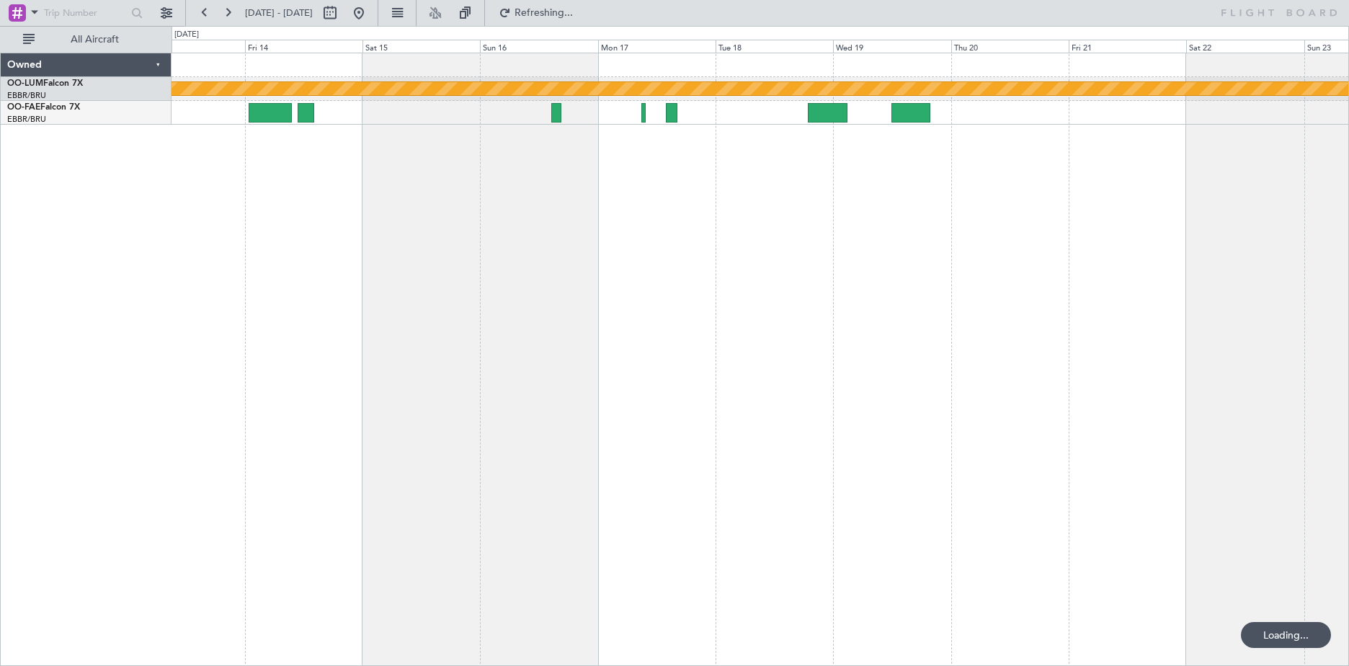
click at [590, 421] on div "Planned Maint Kortrijk-[GEOGRAPHIC_DATA]" at bounding box center [761, 359] width 1178 height 613
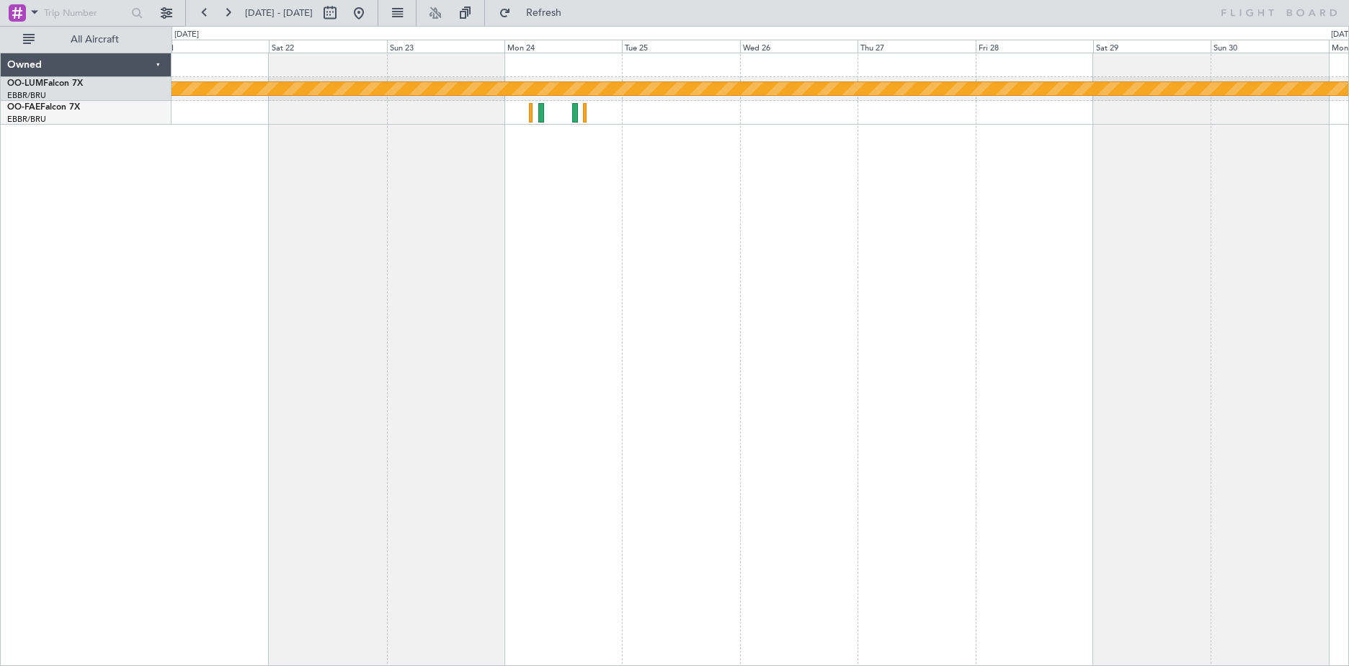
click at [613, 480] on div "Planned Maint Kortrijk-[GEOGRAPHIC_DATA]" at bounding box center [761, 359] width 1178 height 613
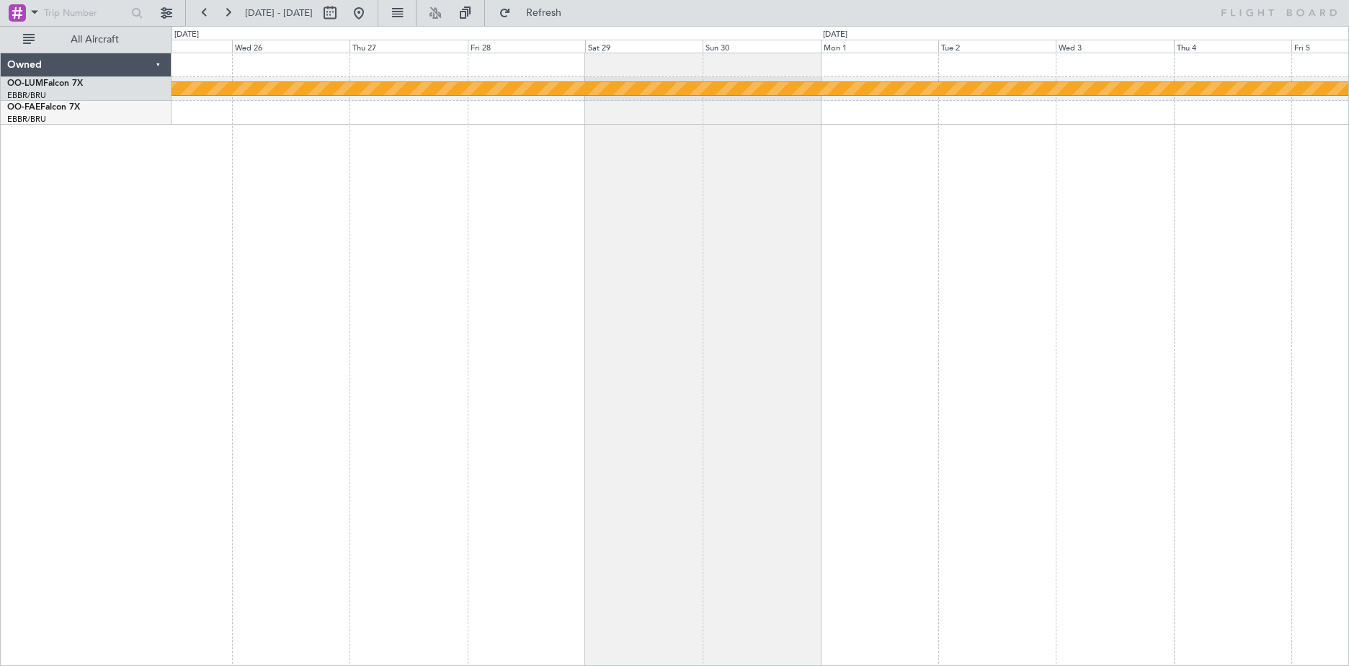
click at [435, 531] on div "Planned Maint Kortrijk-[GEOGRAPHIC_DATA]" at bounding box center [761, 359] width 1178 height 613
click at [1145, 418] on div "Planned Maint Kortrijk-[GEOGRAPHIC_DATA]" at bounding box center [761, 359] width 1178 height 613
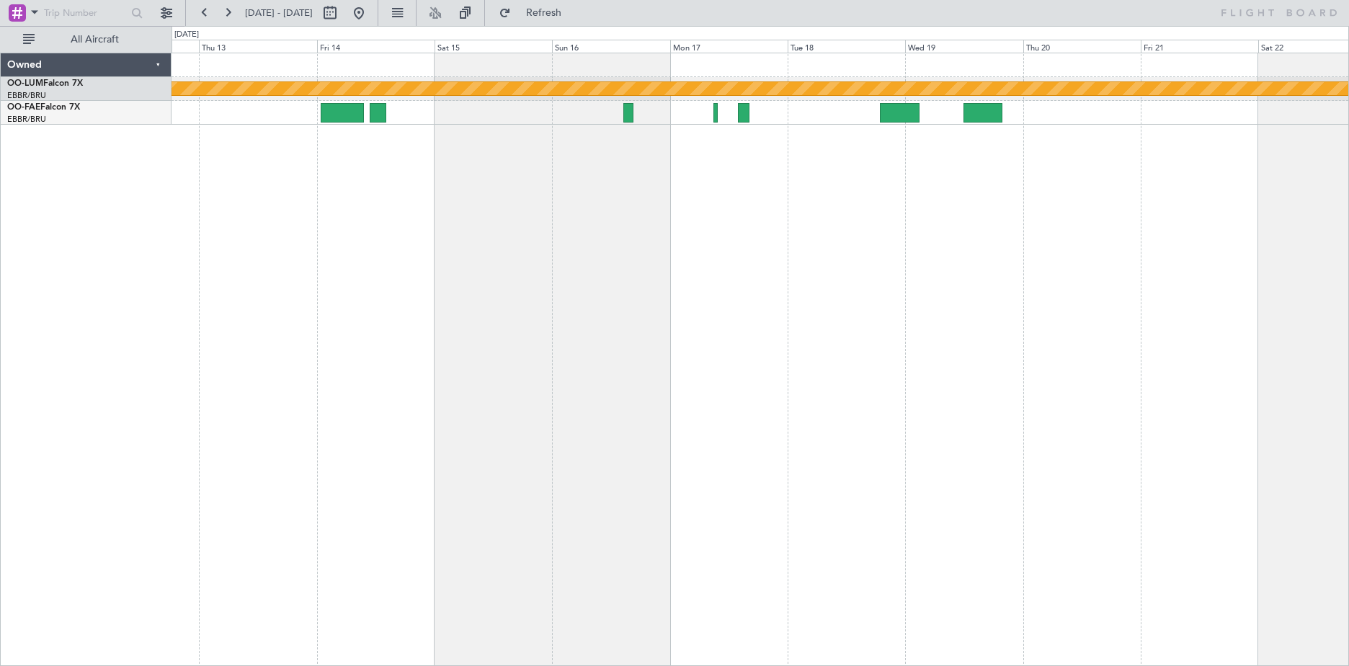
click at [1081, 365] on div "Planned Maint Kortrijk-[GEOGRAPHIC_DATA]" at bounding box center [761, 359] width 1178 height 613
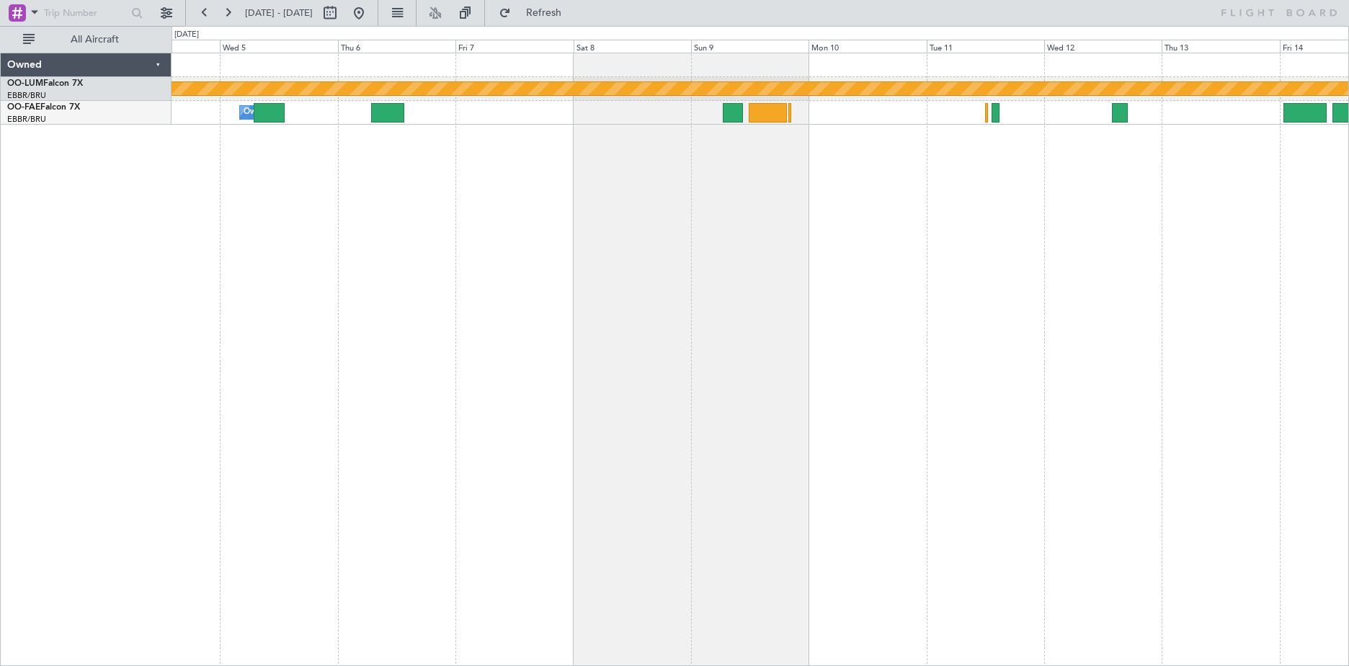
click at [1349, 283] on html "12 Nov 2025 - 22 Nov 2025 Refresh All Aircraft Planned Maint Kortrijk-Wevelgem …" at bounding box center [674, 333] width 1349 height 666
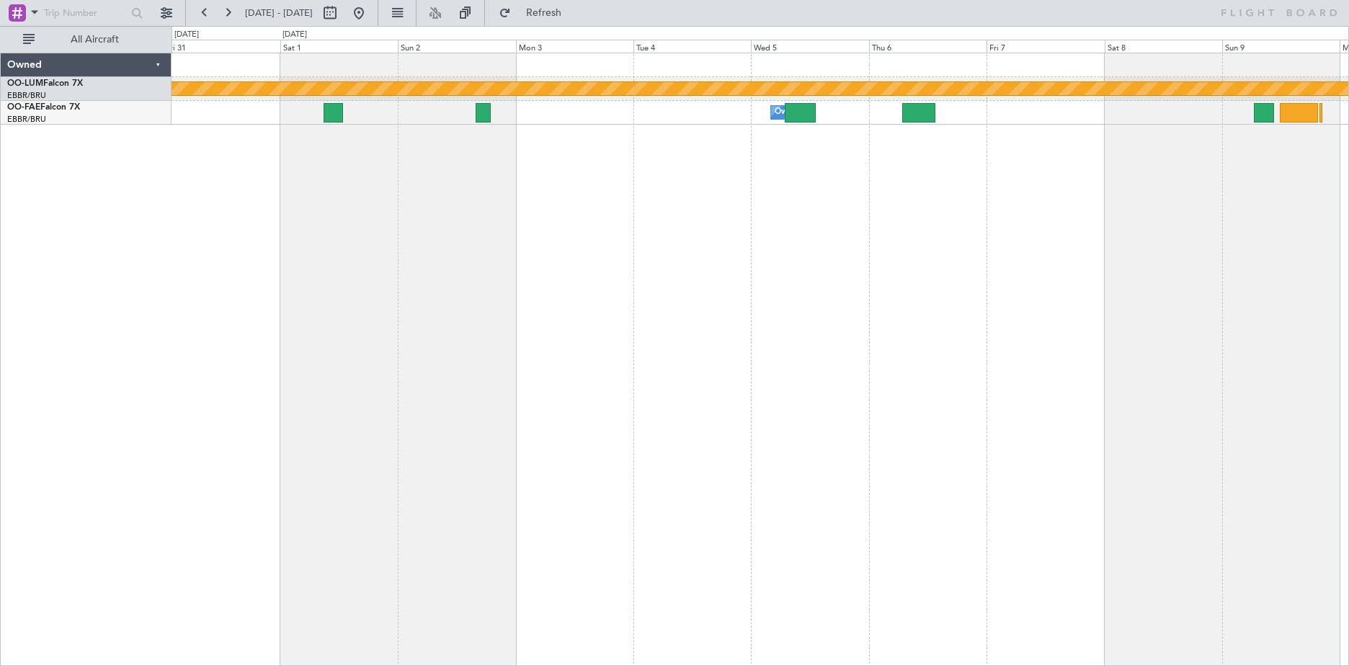
click at [1320, 304] on div "Planned Maint Kortrijk-Wevelgem Owner Melsbroek Air Base" at bounding box center [761, 359] width 1178 height 613
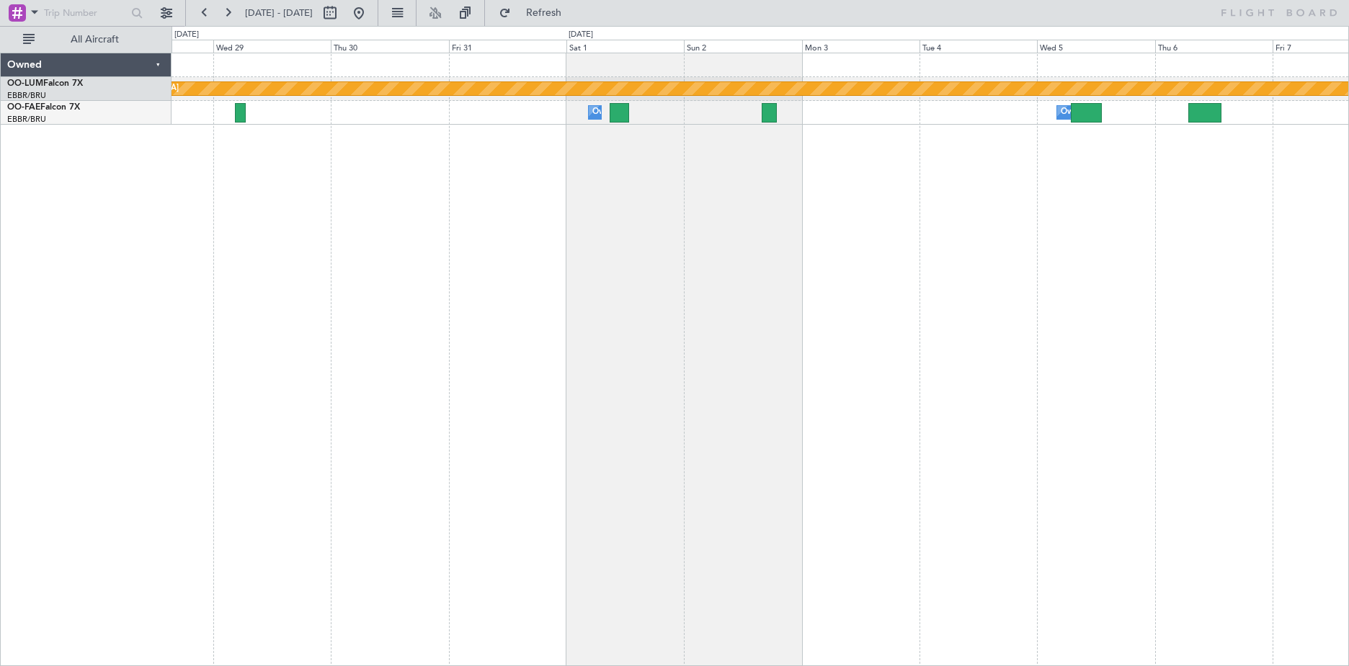
click at [774, 358] on div "Planned Maint Kortrijk-Wevelgem Owner Melsbroek Air Base Owner Melsbroek Air Ba…" at bounding box center [761, 359] width 1178 height 613
